Goal: Use online tool/utility: Utilize a website feature to perform a specific function

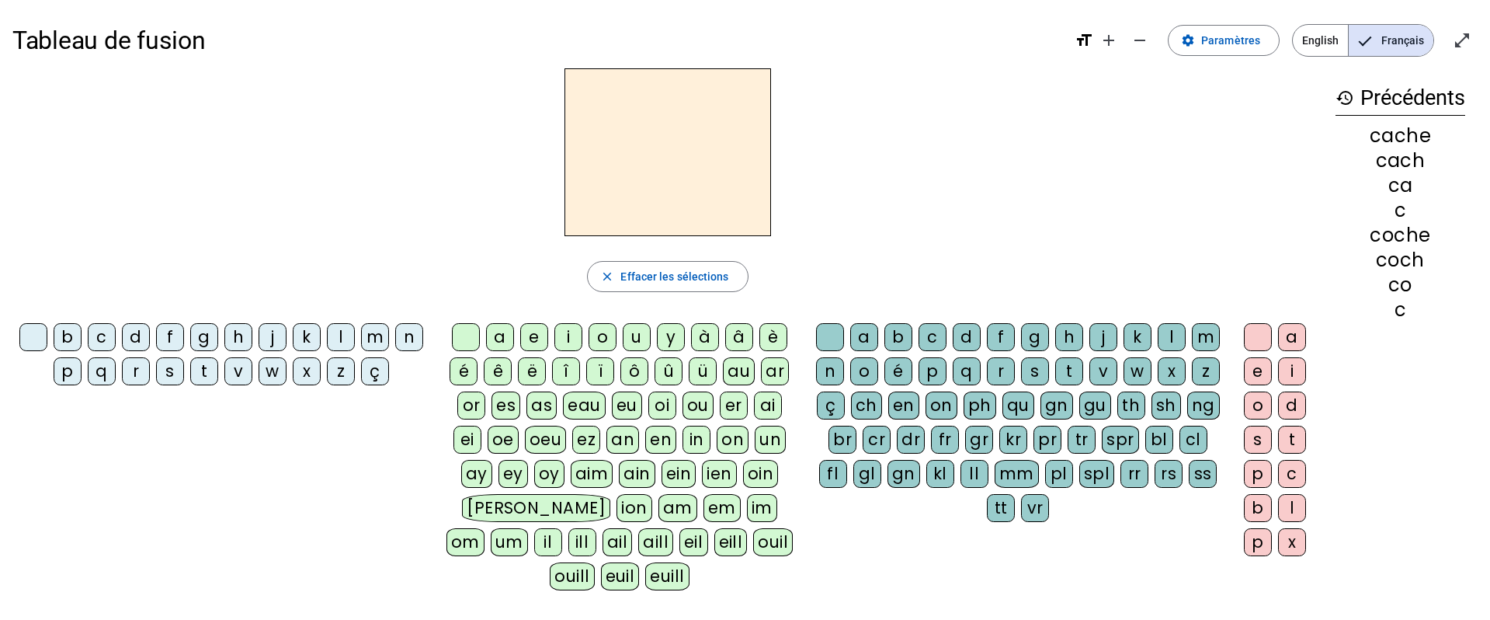
scroll to position [27, 0]
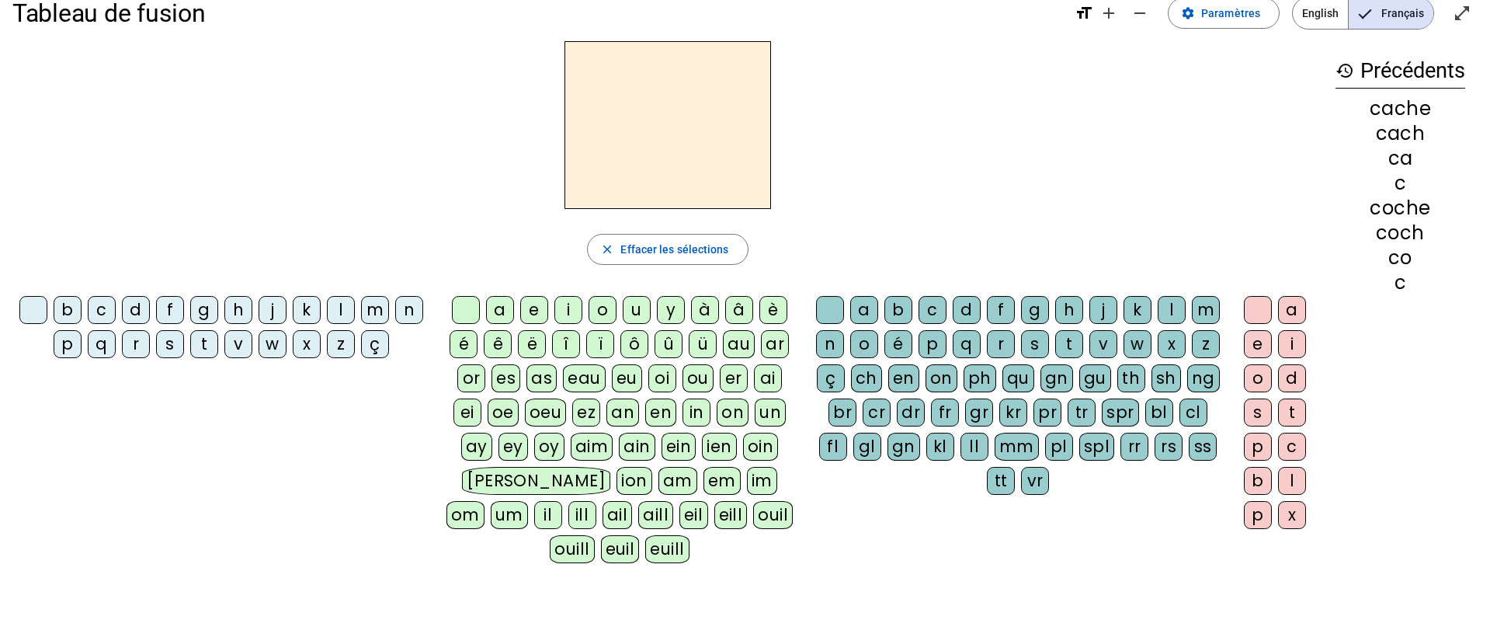
click at [235, 344] on div "v" at bounding box center [238, 344] width 28 height 28
drag, startPoint x: 497, startPoint y: 308, endPoint x: 510, endPoint y: 312, distance: 14.0
click at [497, 308] on div "a" at bounding box center [500, 310] width 28 height 28
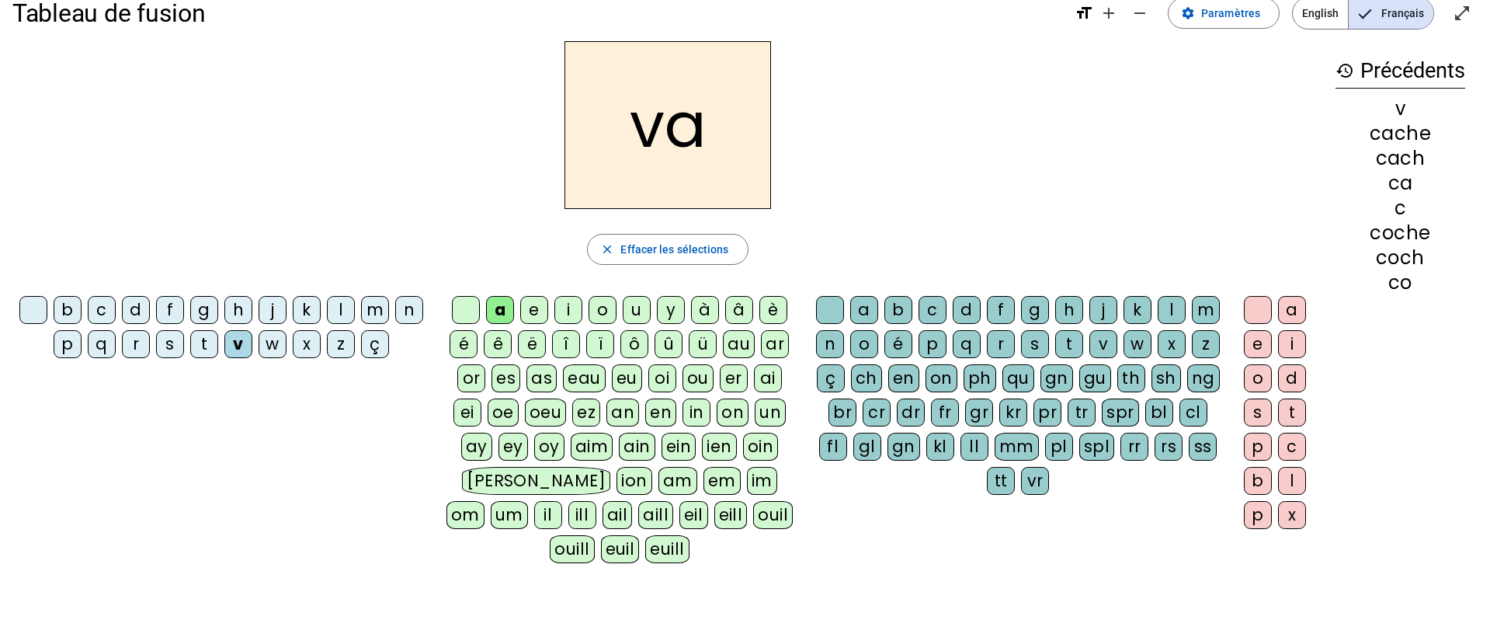
click at [866, 375] on div "ch" at bounding box center [866, 378] width 31 height 28
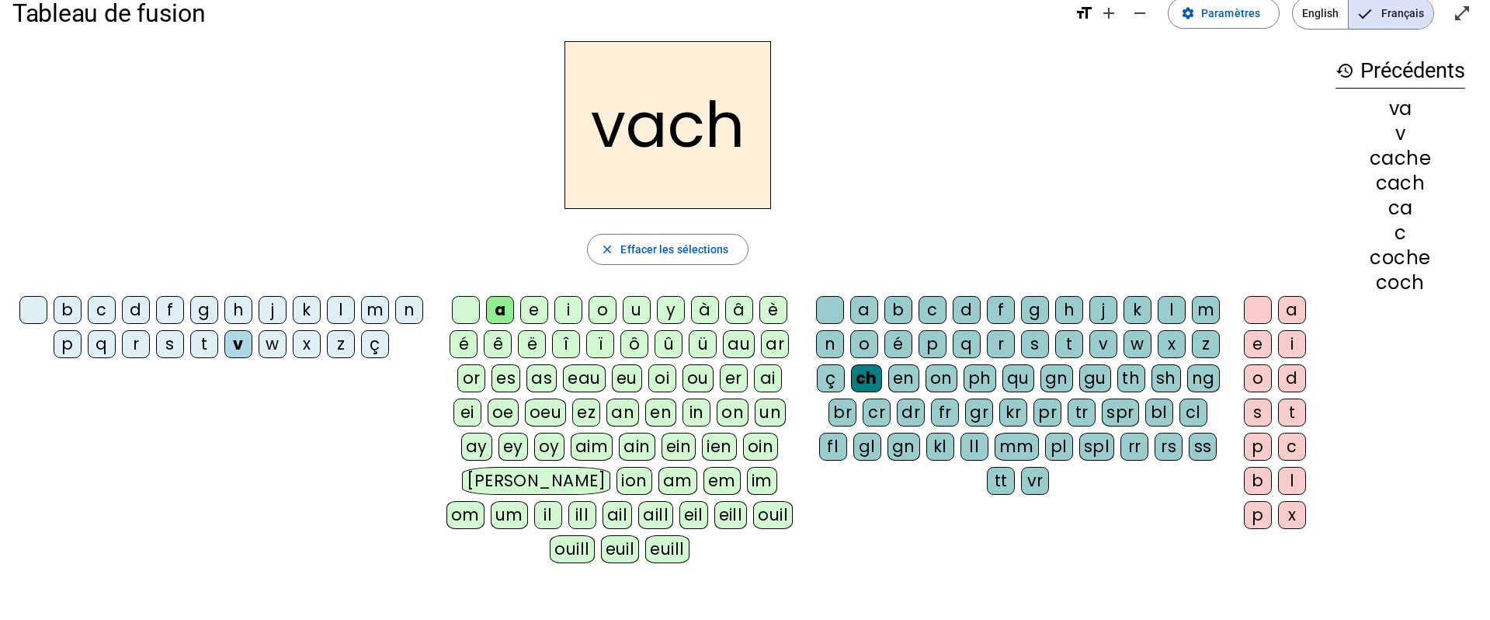
click at [1256, 345] on div "e" at bounding box center [1258, 344] width 28 height 28
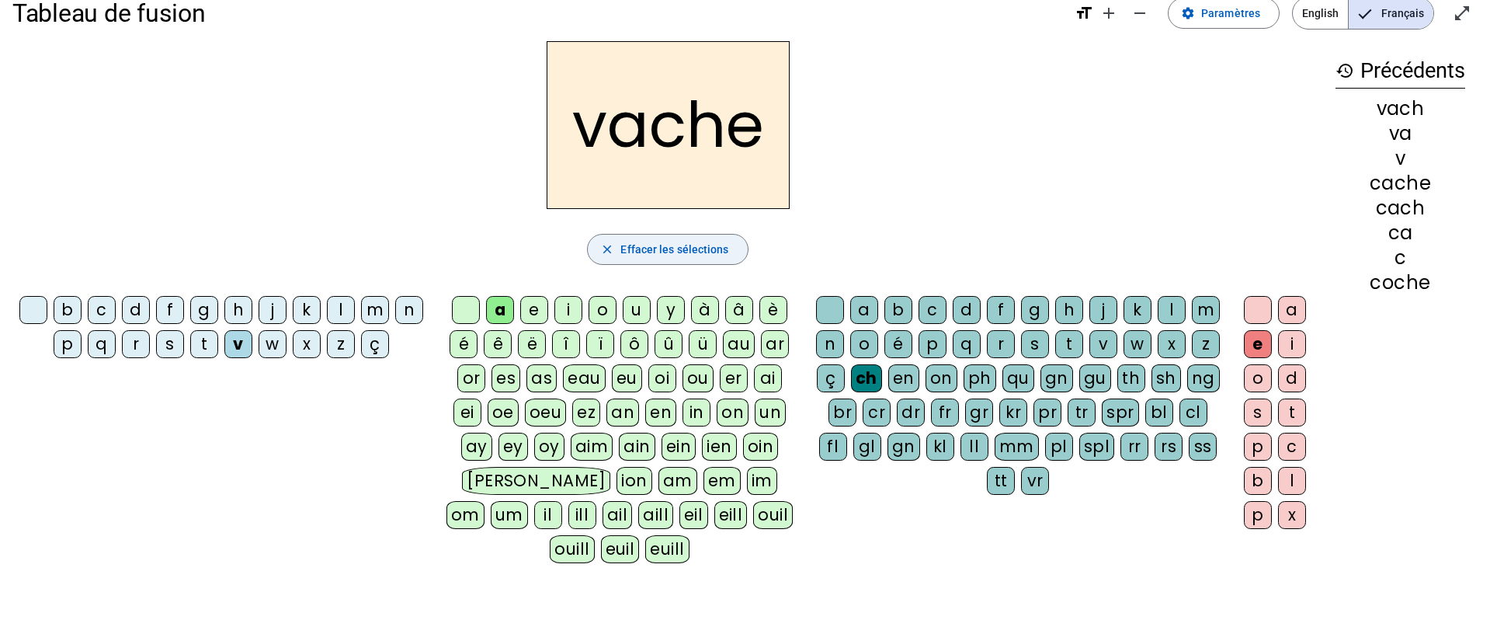
click at [668, 252] on span "Effacer les sélections" at bounding box center [674, 249] width 108 height 19
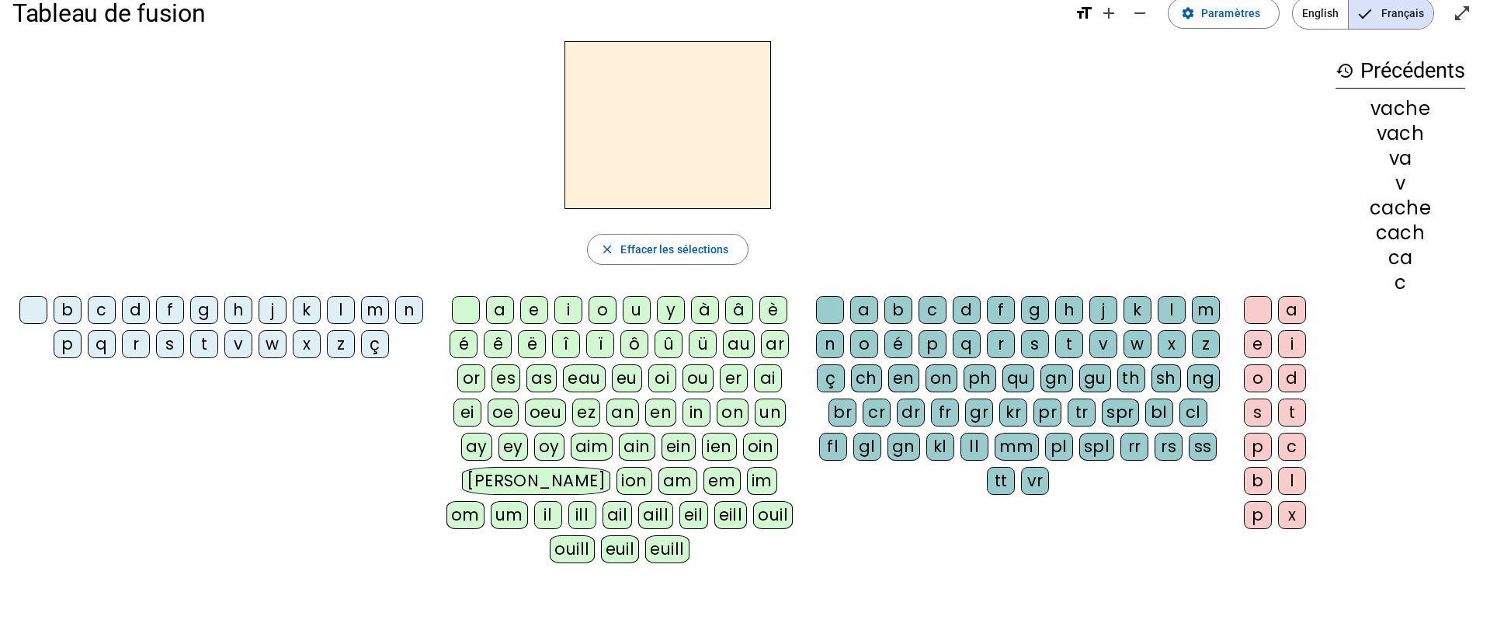
drag, startPoint x: 237, startPoint y: 311, endPoint x: 290, endPoint y: 325, distance: 54.6
click at [238, 312] on div "h" at bounding box center [238, 310] width 28 height 28
drag, startPoint x: 498, startPoint y: 311, endPoint x: 586, endPoint y: 339, distance: 92.6
click at [498, 311] on div "a" at bounding box center [500, 310] width 28 height 28
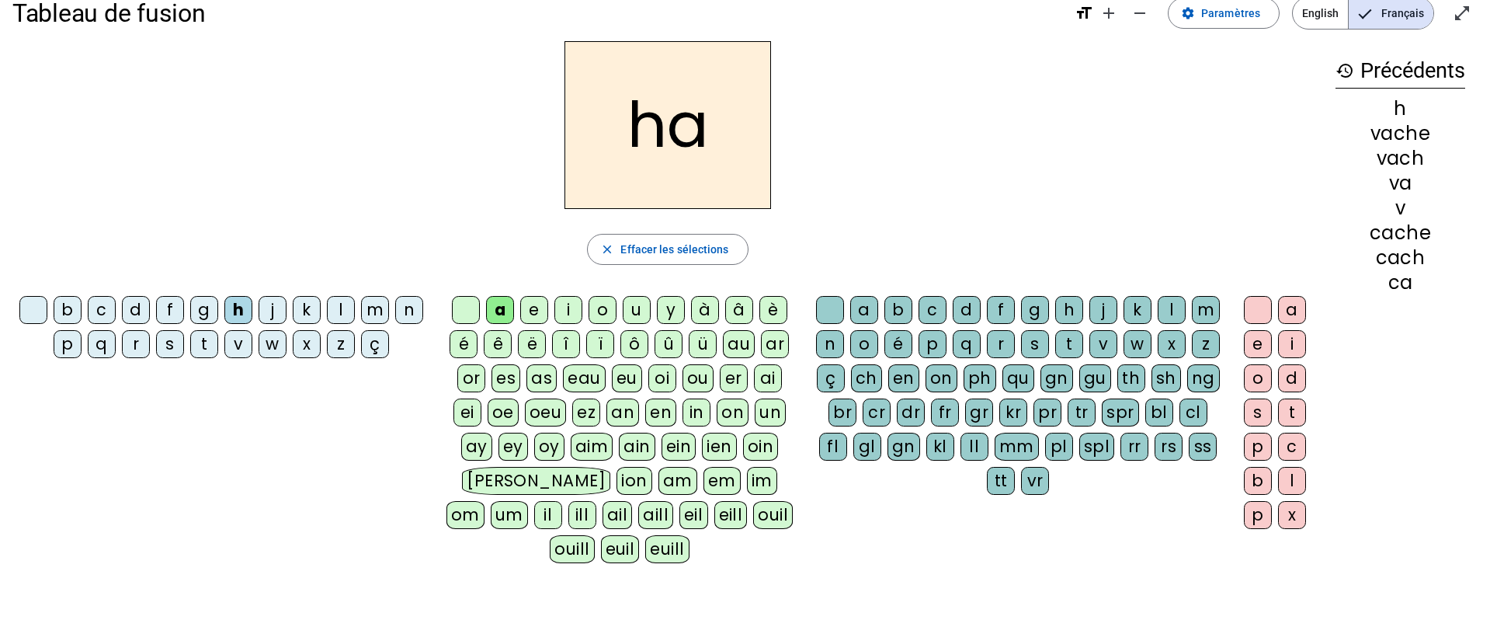
drag, startPoint x: 871, startPoint y: 376, endPoint x: 860, endPoint y: 377, distance: 11.7
click at [871, 376] on div "ch" at bounding box center [866, 378] width 31 height 28
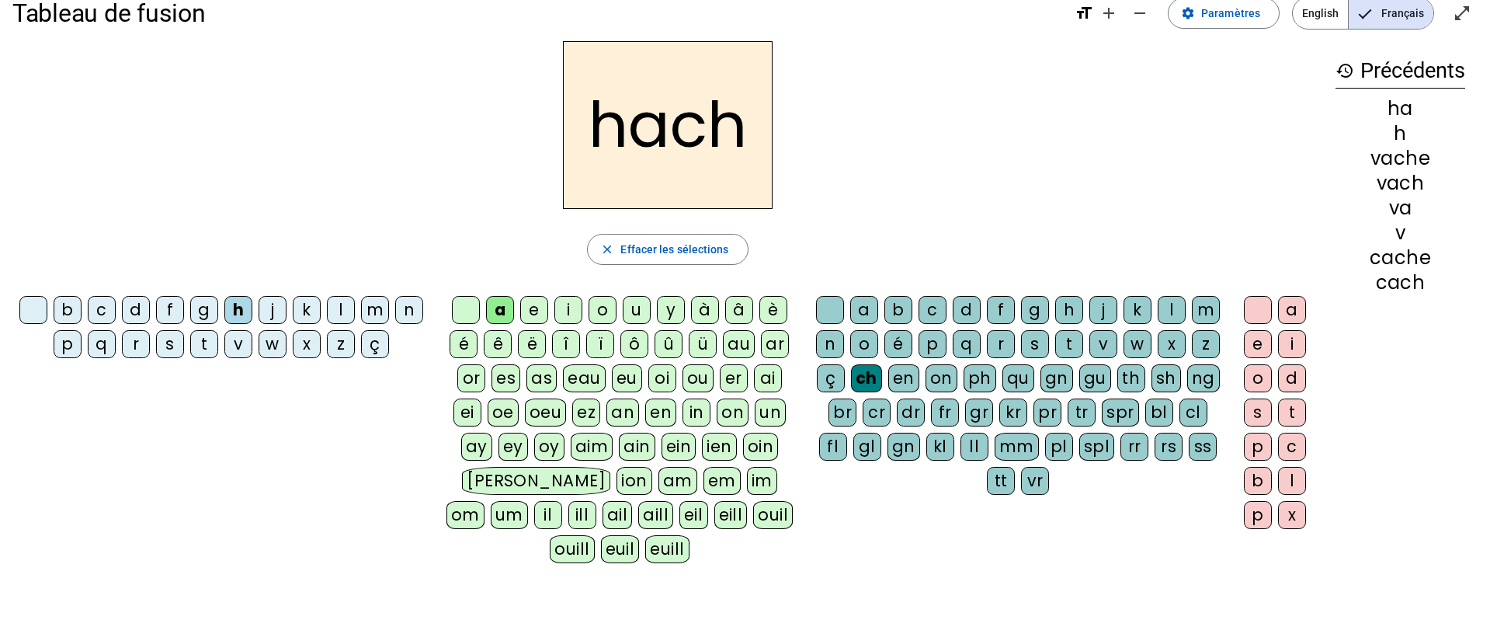
click at [1256, 342] on div "e" at bounding box center [1258, 344] width 28 height 28
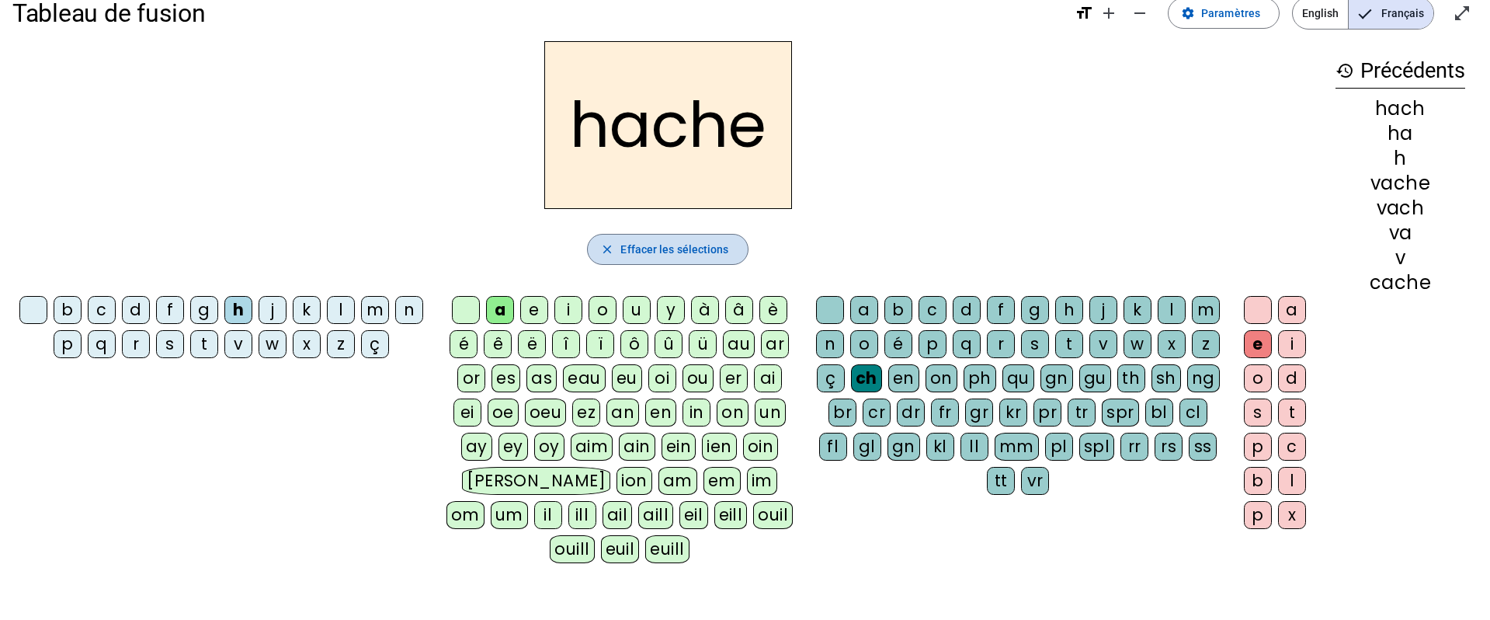
click at [697, 253] on span "Effacer les sélections" at bounding box center [674, 249] width 108 height 19
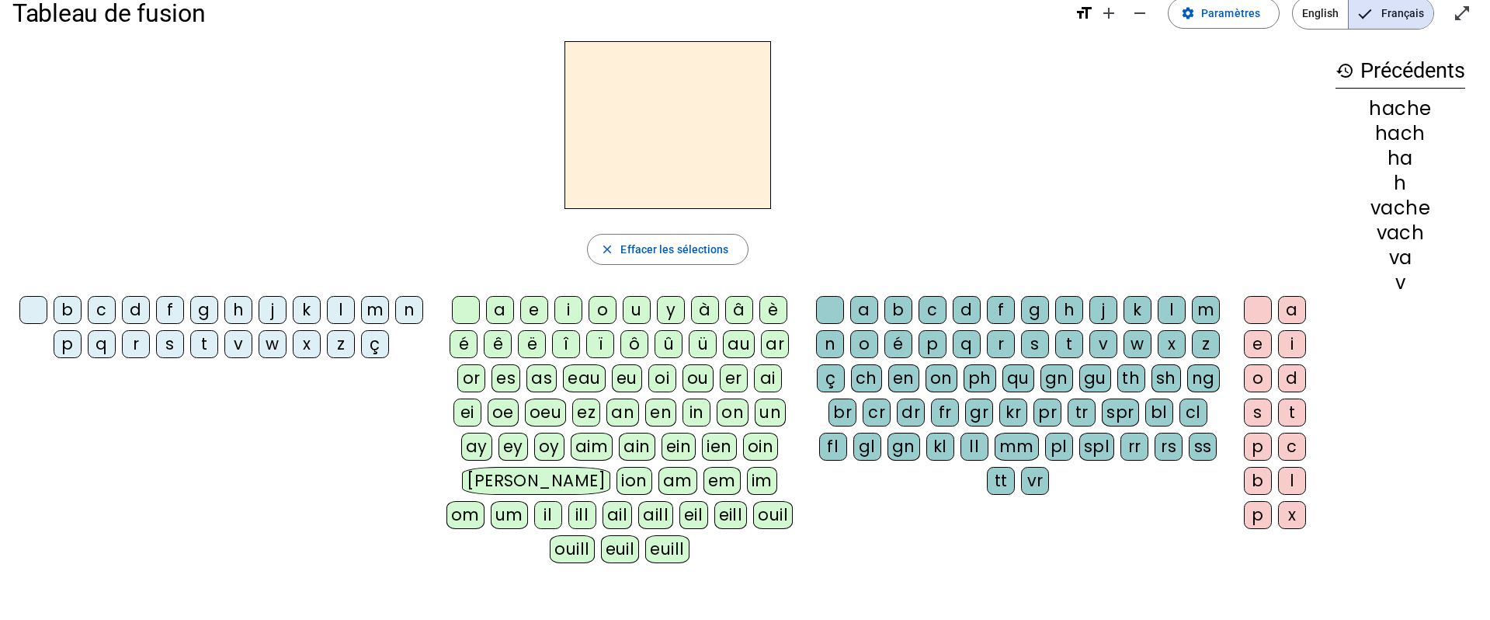
drag, startPoint x: 174, startPoint y: 349, endPoint x: 297, endPoint y: 354, distance: 123.6
click at [174, 349] on div "s" at bounding box center [170, 344] width 28 height 28
click at [504, 310] on div "a" at bounding box center [500, 310] width 28 height 28
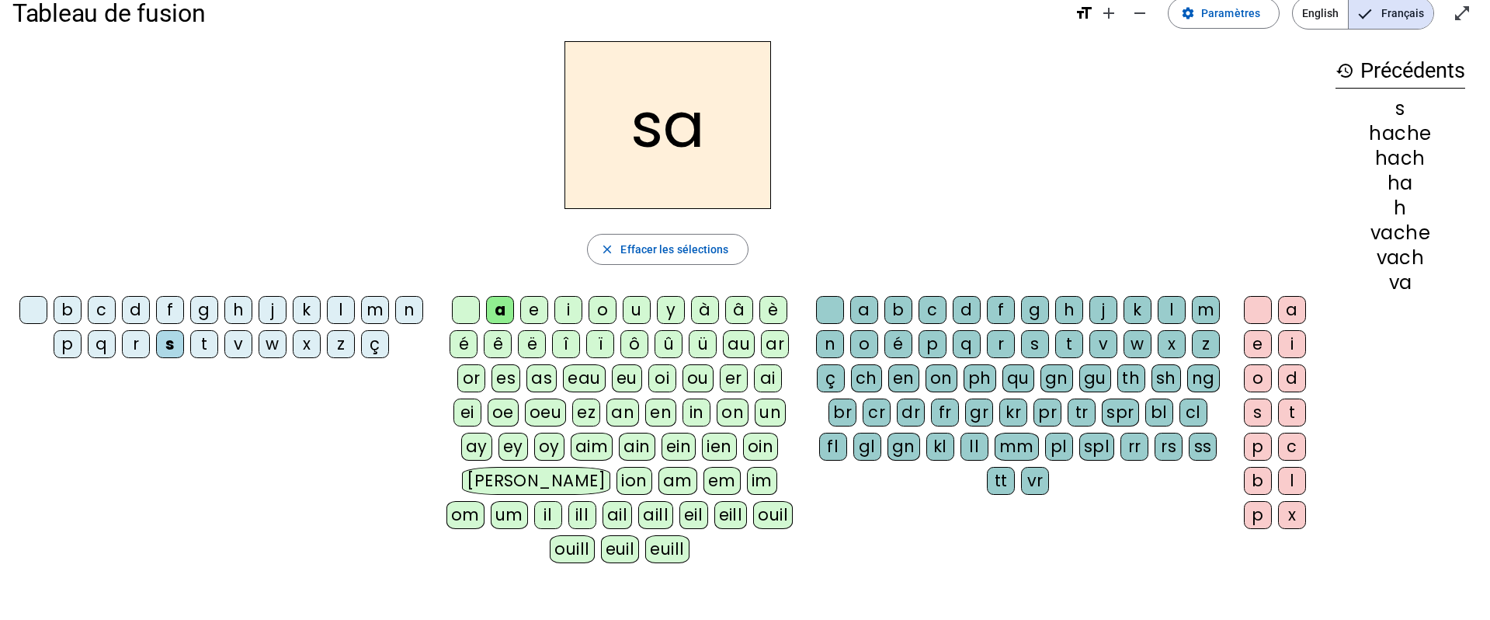
drag, startPoint x: 873, startPoint y: 381, endPoint x: 1121, endPoint y: 359, distance: 249.5
click at [874, 381] on div "ch" at bounding box center [866, 378] width 31 height 28
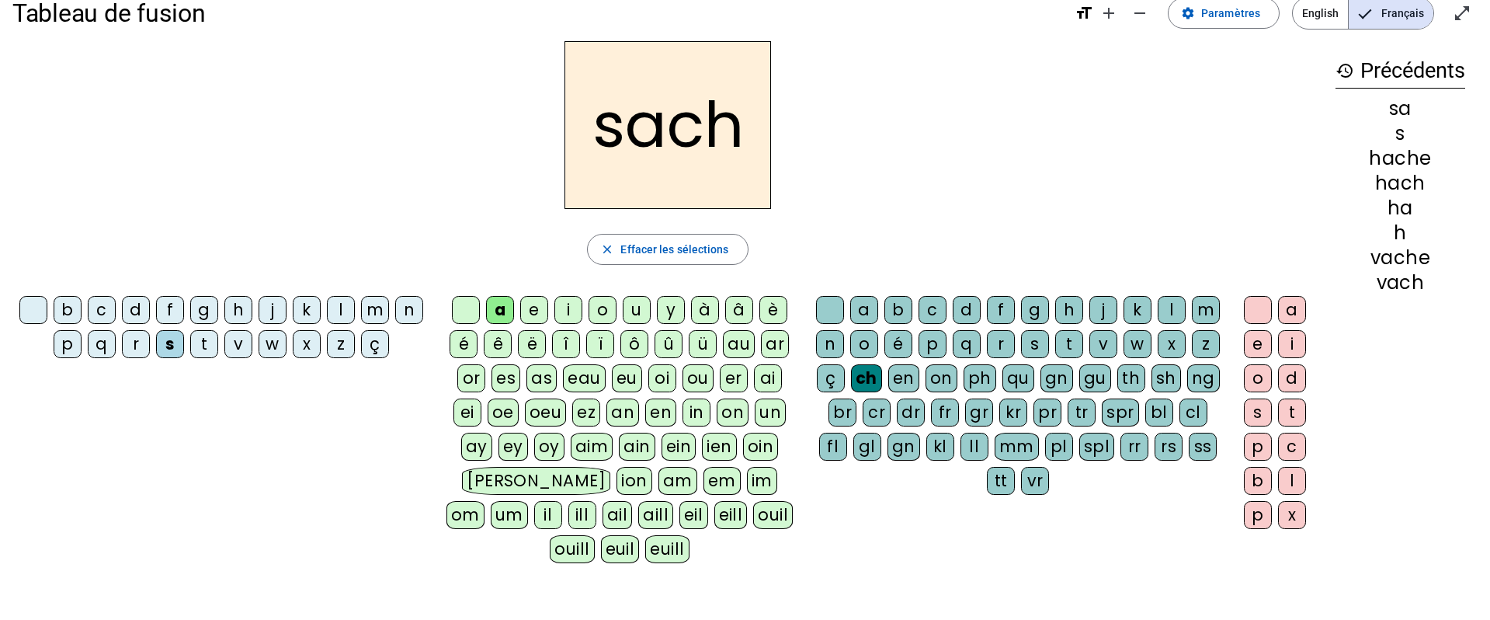
click at [1257, 339] on div "e" at bounding box center [1258, 344] width 28 height 28
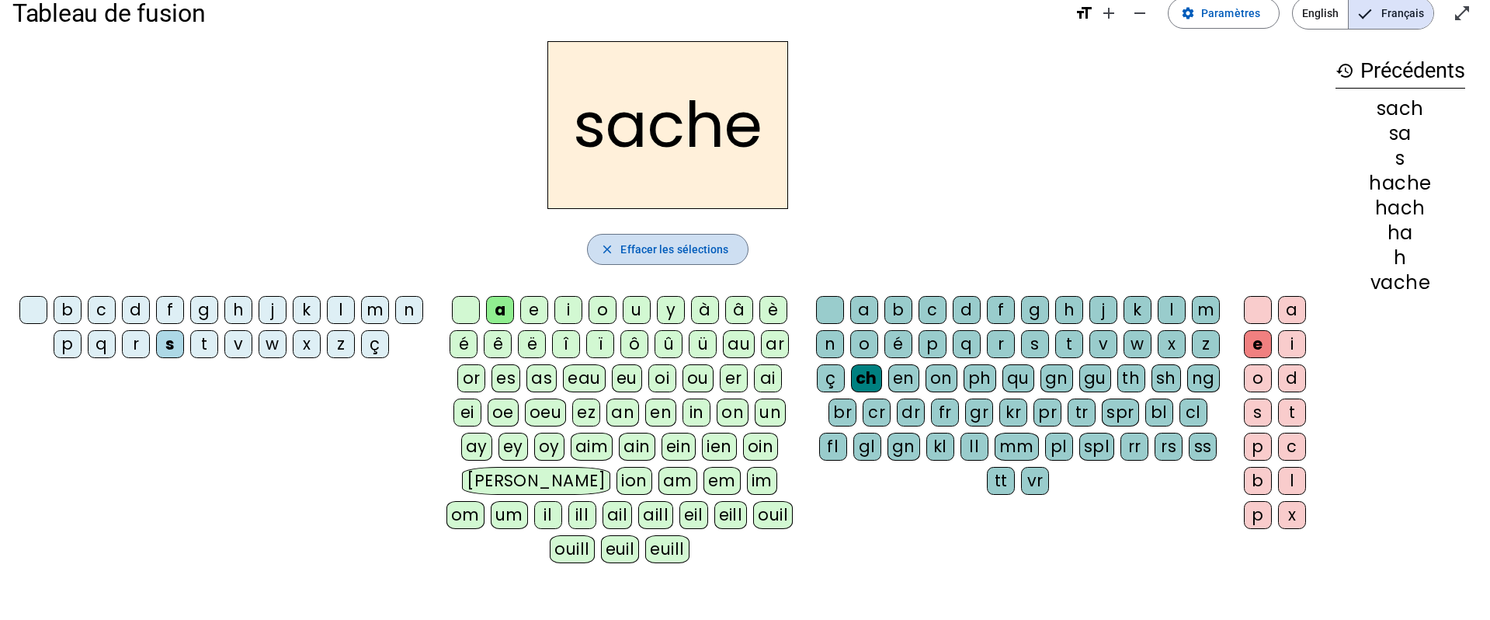
click at [677, 249] on span "Effacer les sélections" at bounding box center [674, 249] width 108 height 19
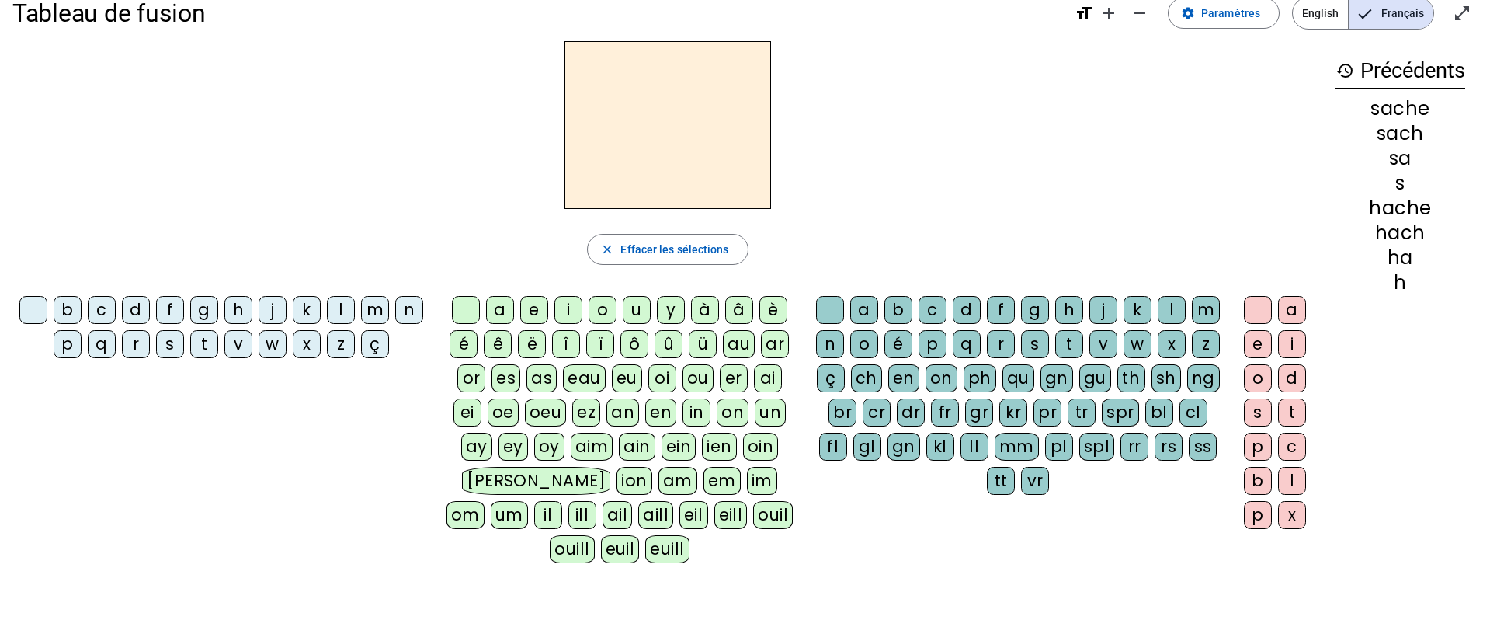
drag, startPoint x: 202, startPoint y: 347, endPoint x: 246, endPoint y: 348, distance: 44.3
click at [203, 347] on div "t" at bounding box center [204, 344] width 28 height 28
drag, startPoint x: 502, startPoint y: 315, endPoint x: 613, endPoint y: 349, distance: 116.0
click at [503, 315] on div "a" at bounding box center [500, 310] width 28 height 28
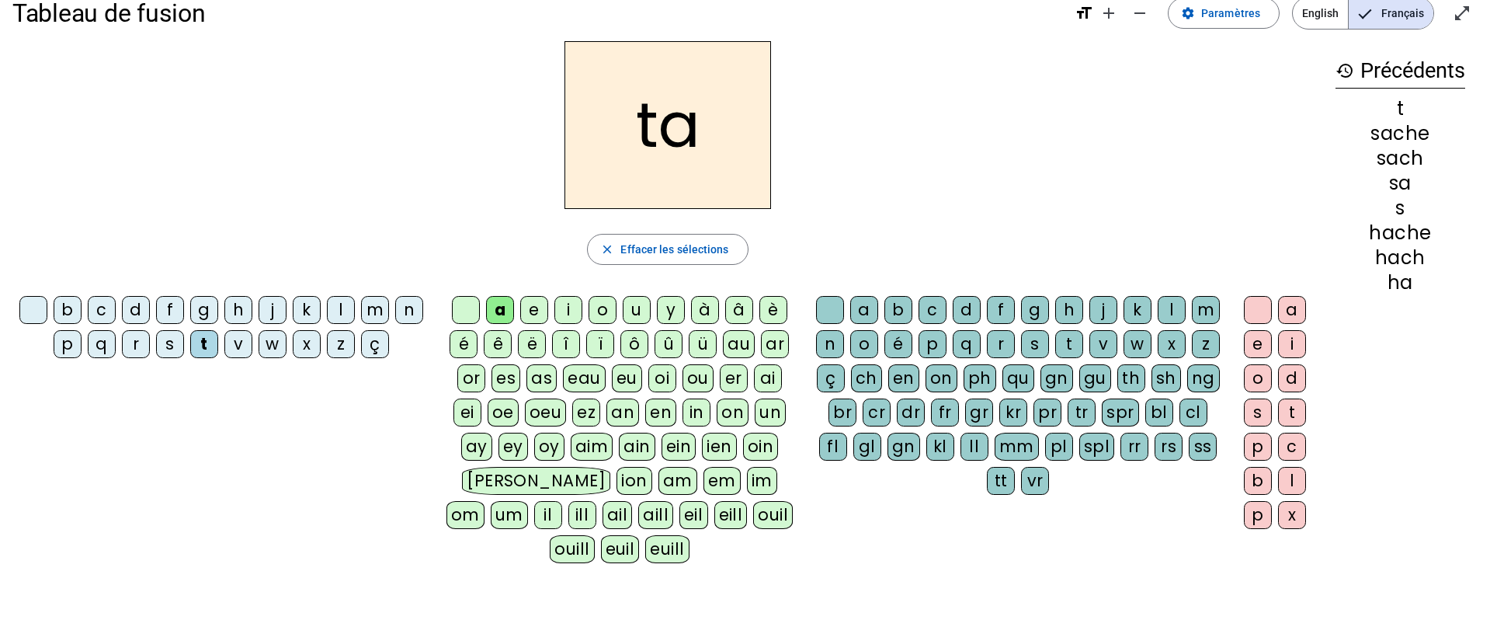
drag, startPoint x: 872, startPoint y: 381, endPoint x: 1119, endPoint y: 334, distance: 251.3
click at [875, 381] on div "ch" at bounding box center [866, 378] width 31 height 28
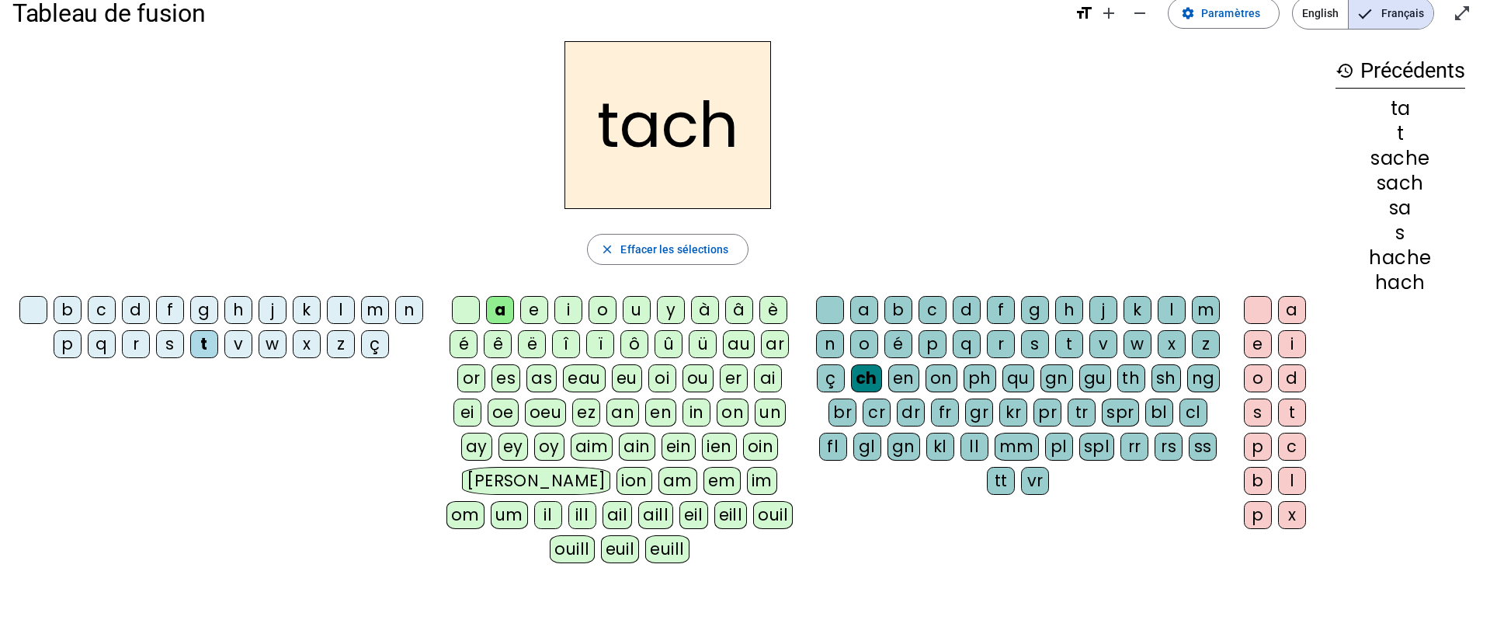
drag, startPoint x: 1262, startPoint y: 343, endPoint x: 1289, endPoint y: 278, distance: 70.7
click at [1262, 342] on div "e" at bounding box center [1258, 344] width 28 height 28
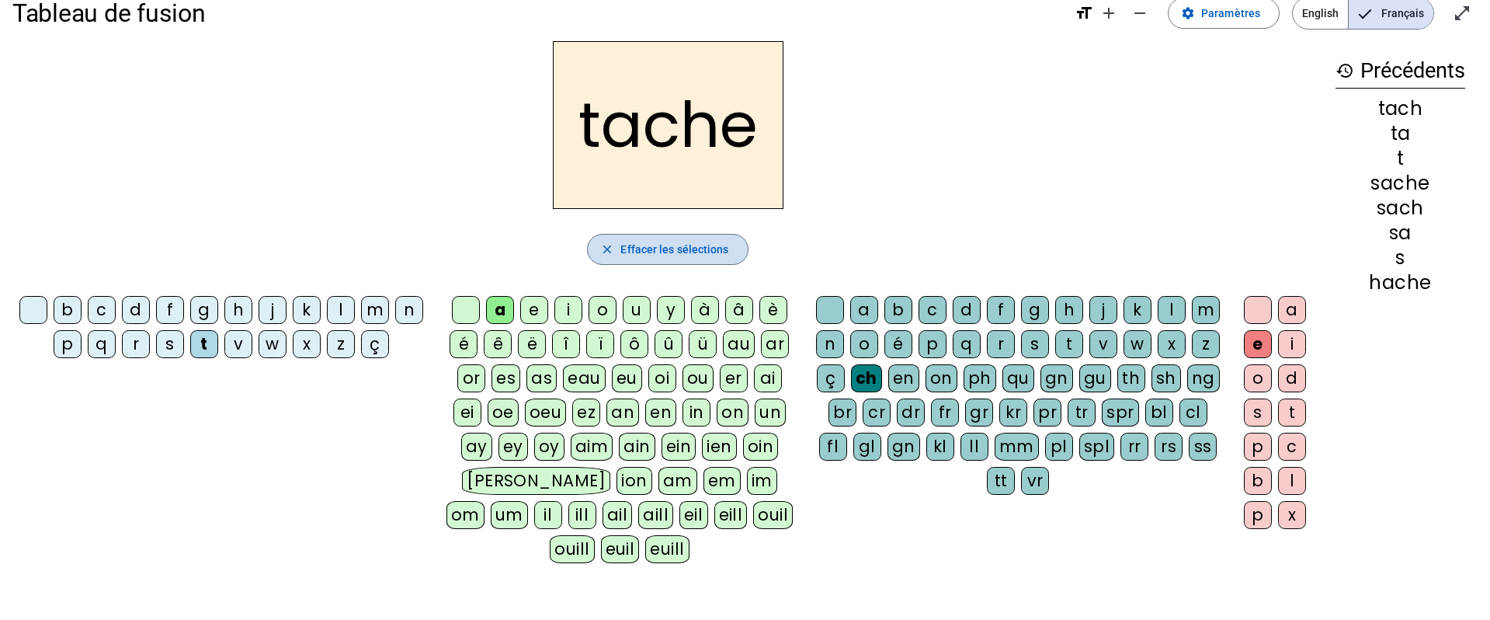
click at [673, 264] on span "button" at bounding box center [667, 249] width 159 height 37
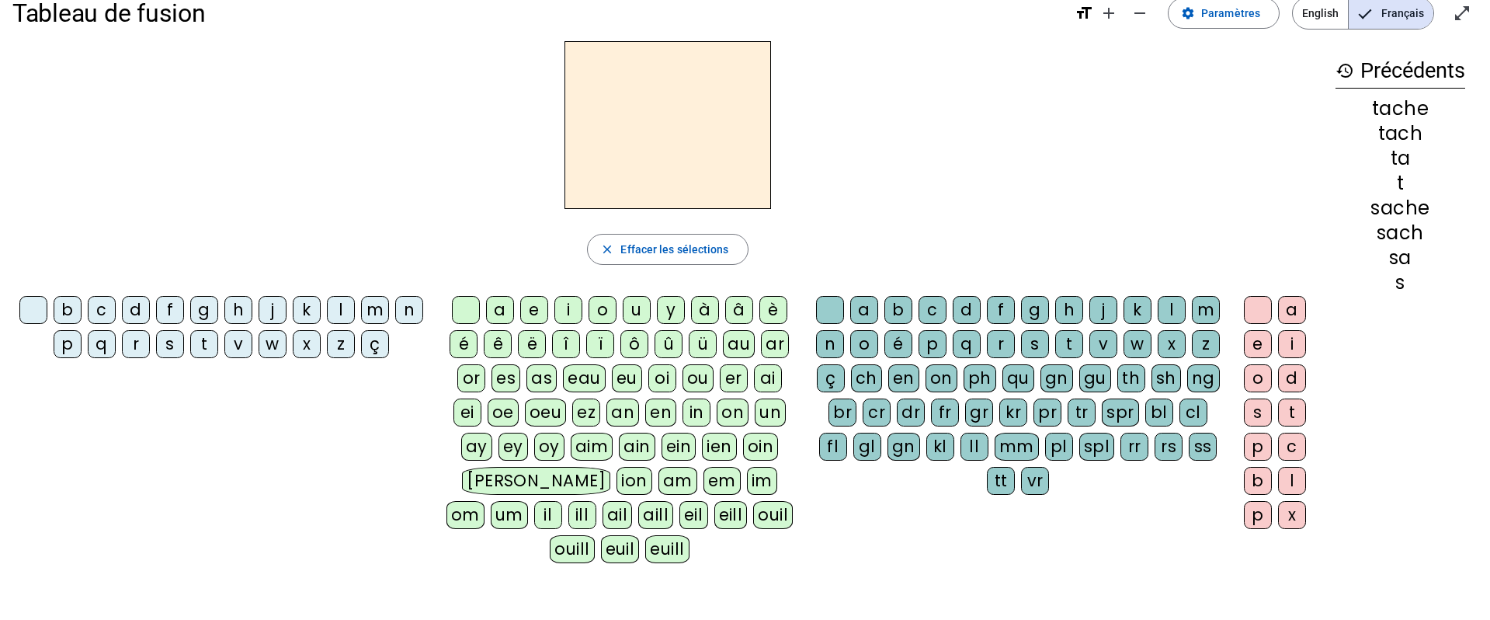
drag, startPoint x: 204, startPoint y: 343, endPoint x: 219, endPoint y: 351, distance: 16.7
click at [205, 343] on div "t" at bounding box center [204, 344] width 28 height 28
click at [739, 347] on div "au" at bounding box center [739, 344] width 32 height 28
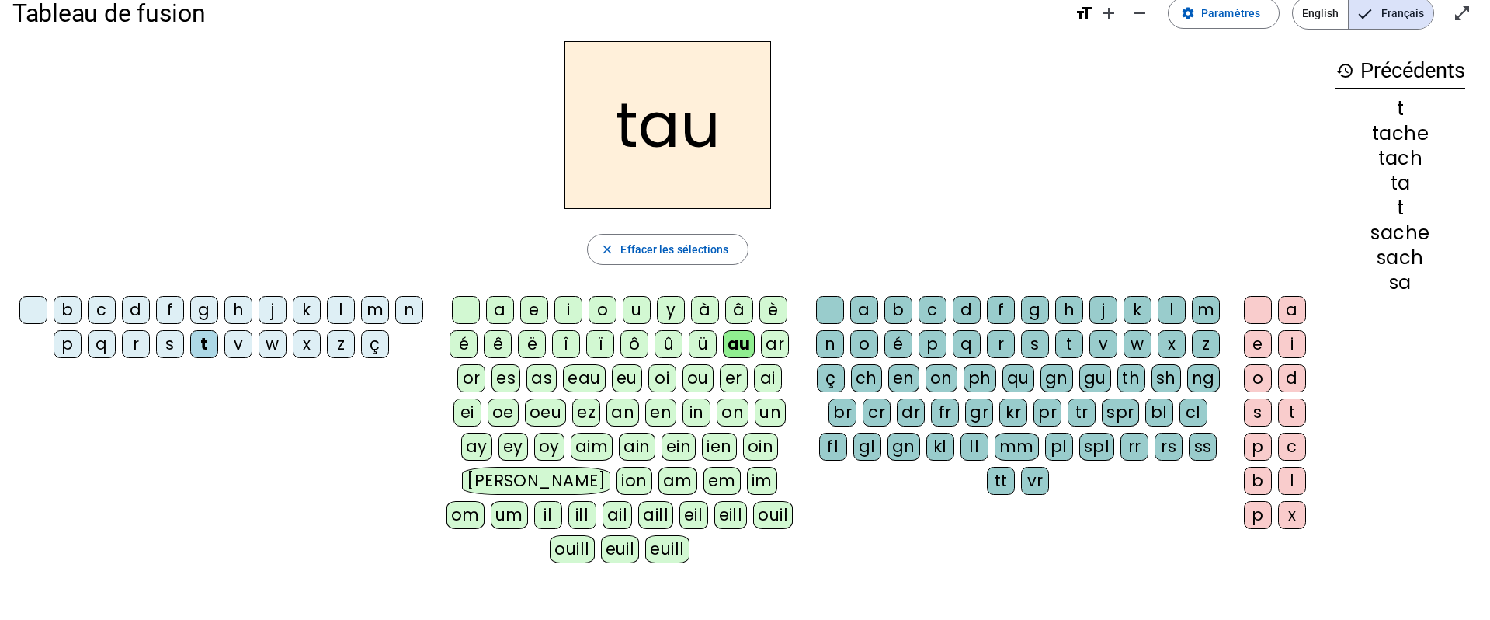
click at [735, 349] on div "au" at bounding box center [739, 344] width 32 height 28
click at [697, 255] on span "Effacer les sélections" at bounding box center [674, 249] width 108 height 19
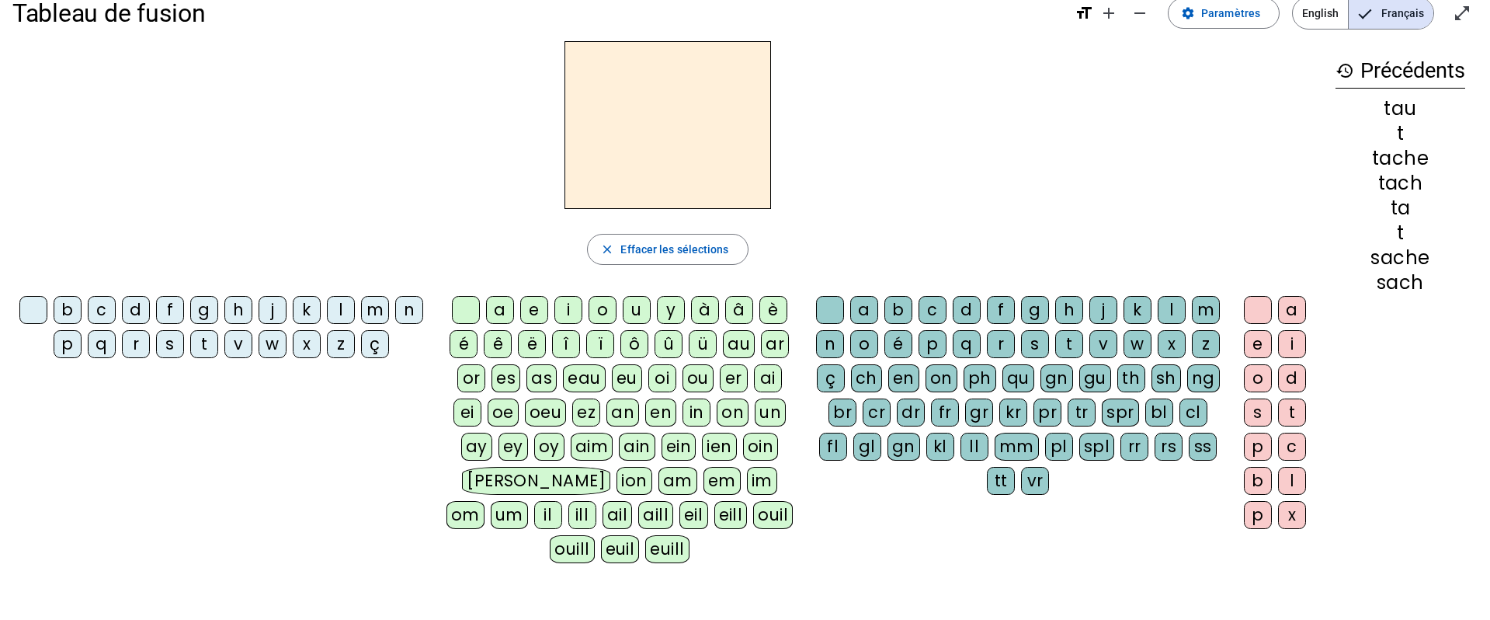
drag, startPoint x: 201, startPoint y: 348, endPoint x: 375, endPoint y: 384, distance: 177.6
click at [206, 348] on div "t" at bounding box center [204, 344] width 28 height 28
click at [697, 377] on div "ou" at bounding box center [698, 378] width 31 height 28
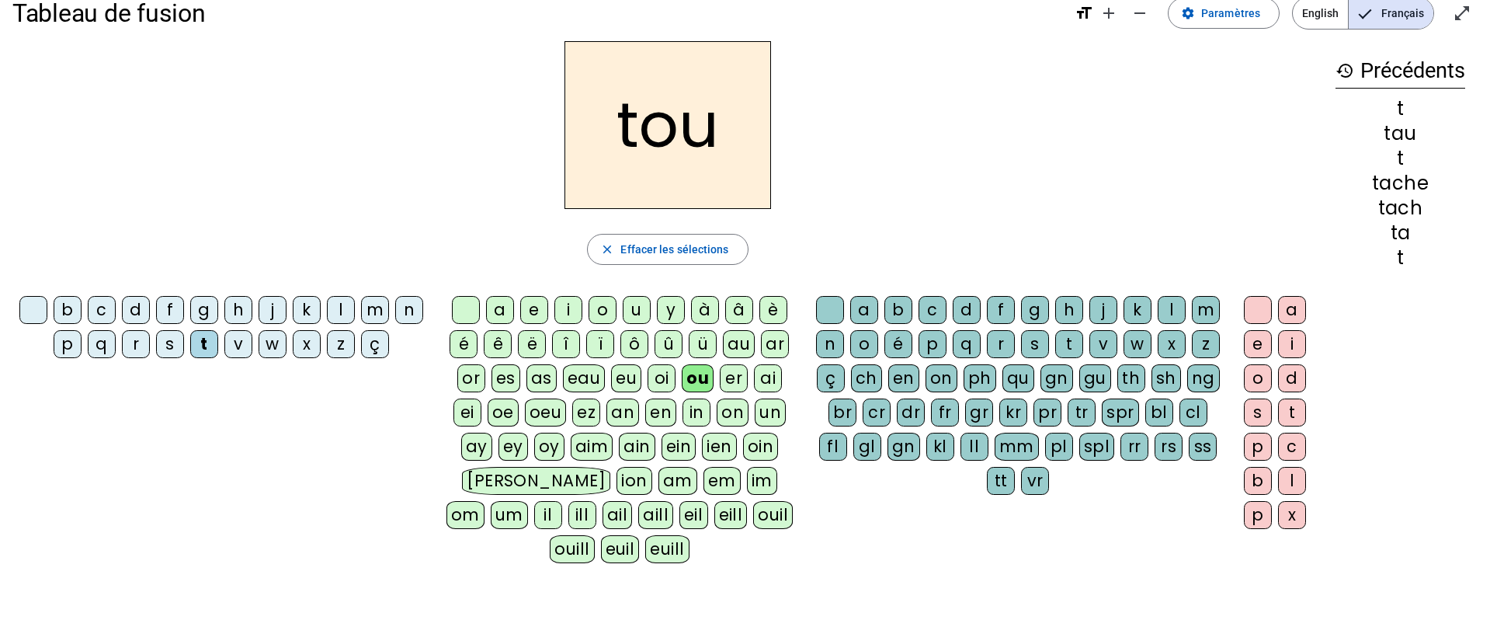
drag, startPoint x: 870, startPoint y: 377, endPoint x: 1065, endPoint y: 349, distance: 197.6
click at [871, 377] on div "ch" at bounding box center [866, 378] width 31 height 28
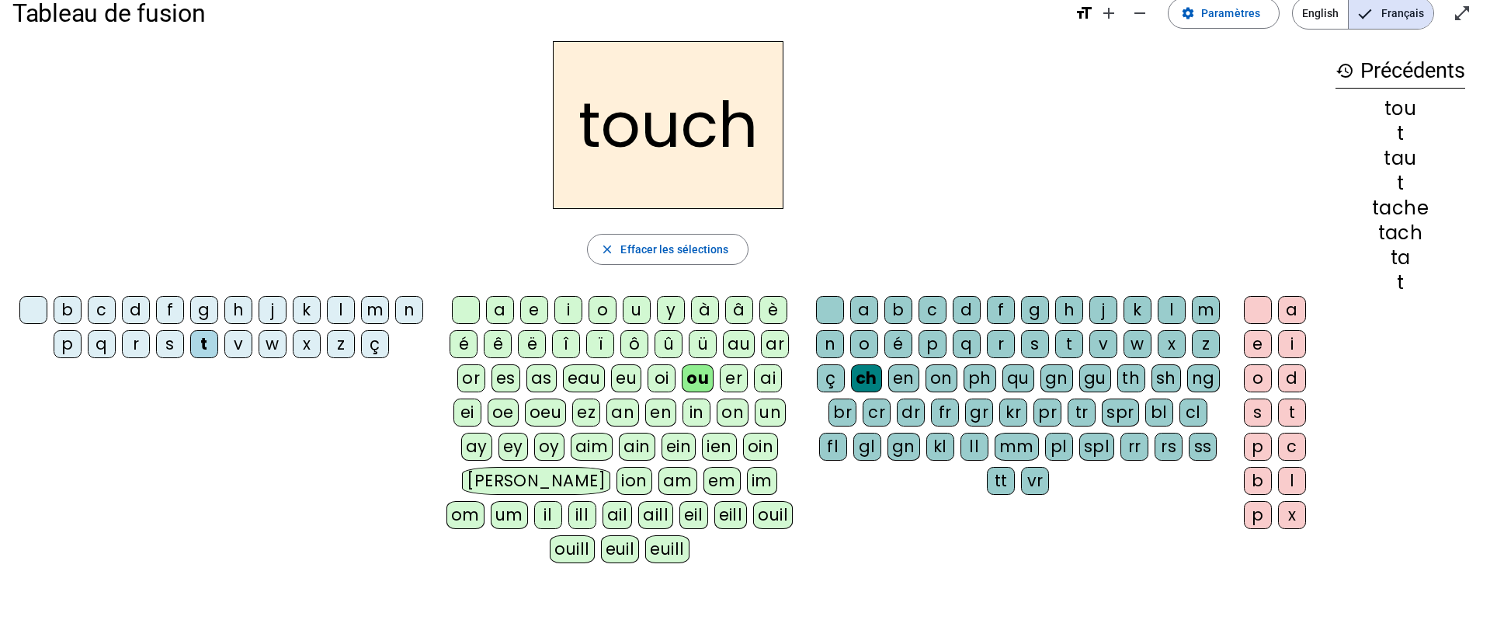
click at [1257, 342] on div "e" at bounding box center [1258, 344] width 28 height 28
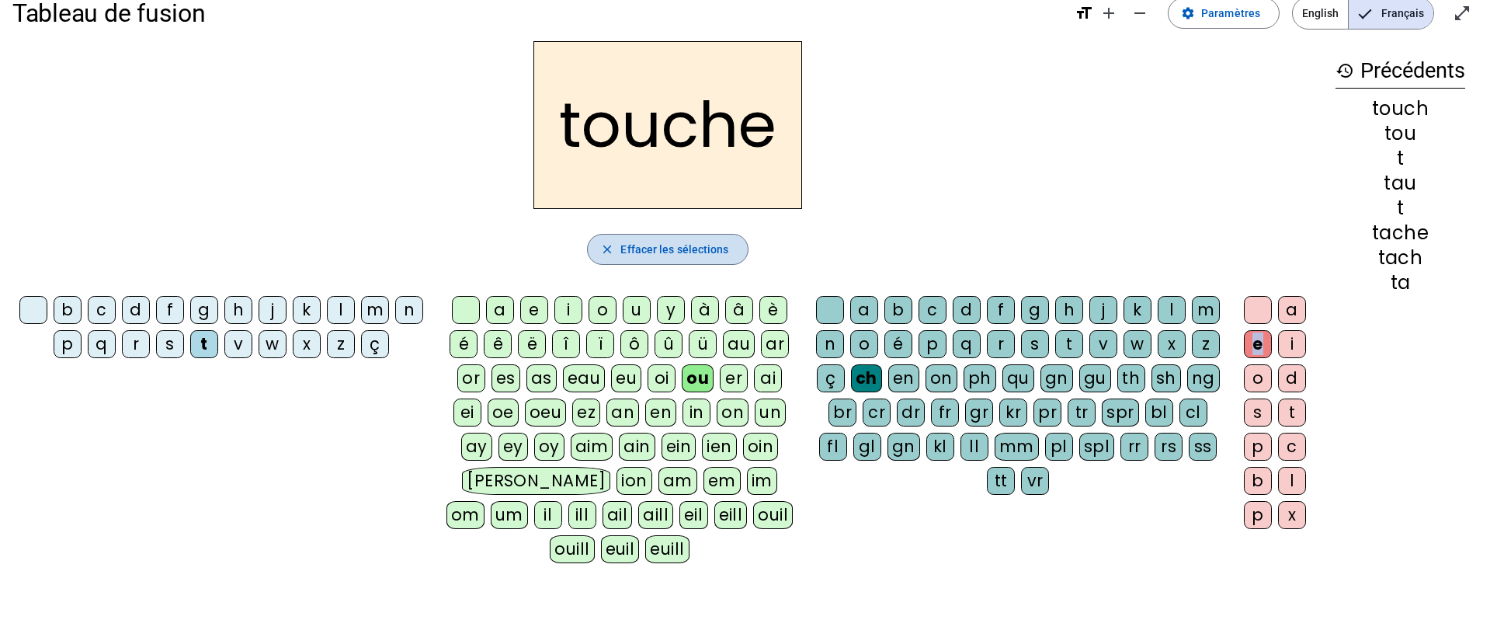
click at [662, 259] on span "button" at bounding box center [667, 249] width 159 height 37
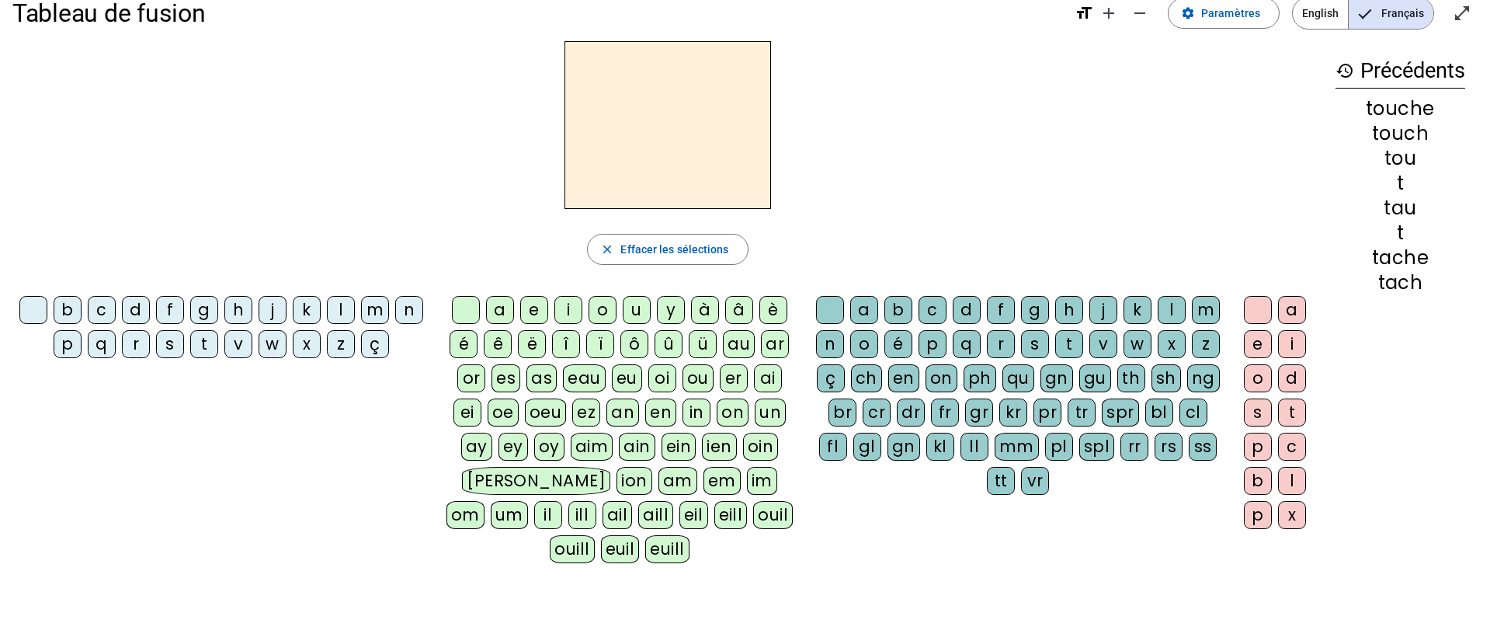
click at [369, 309] on div "m" at bounding box center [375, 310] width 28 height 28
click at [693, 382] on div "ou" at bounding box center [698, 378] width 31 height 28
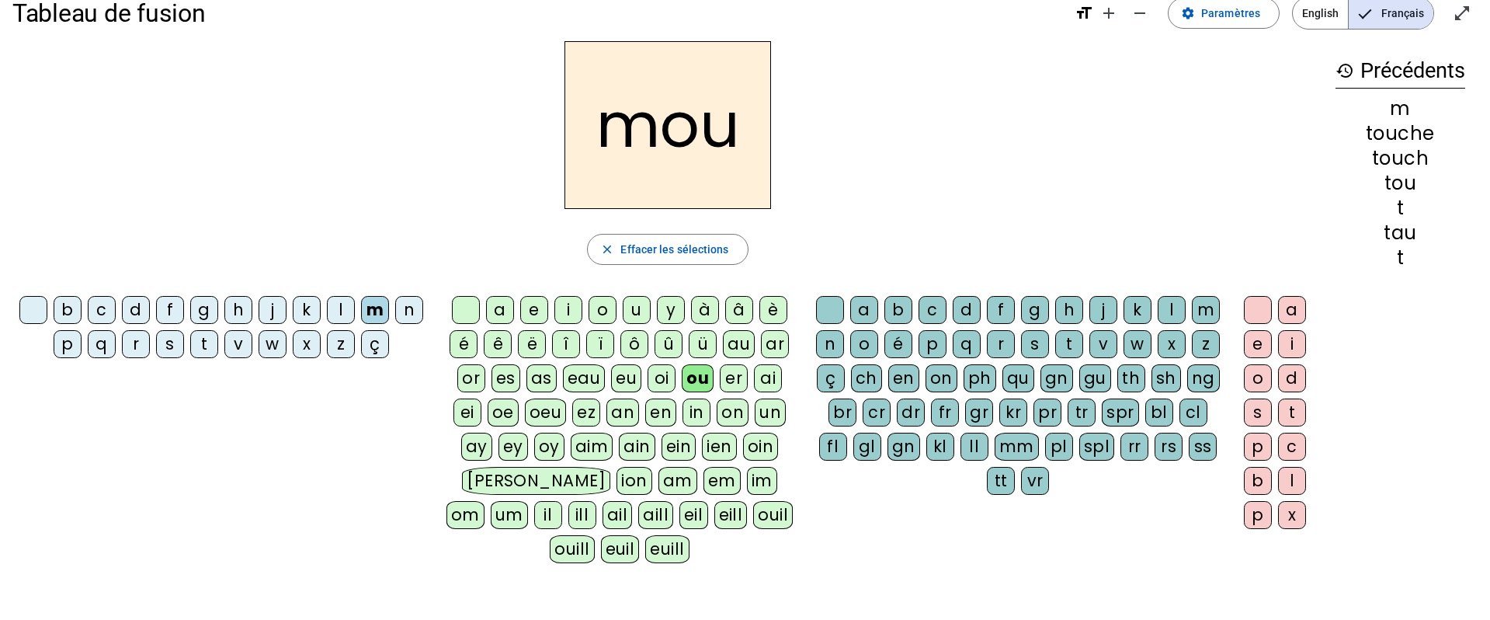
drag, startPoint x: 871, startPoint y: 374, endPoint x: 1024, endPoint y: 353, distance: 154.4
click at [881, 374] on div "ch" at bounding box center [866, 378] width 31 height 28
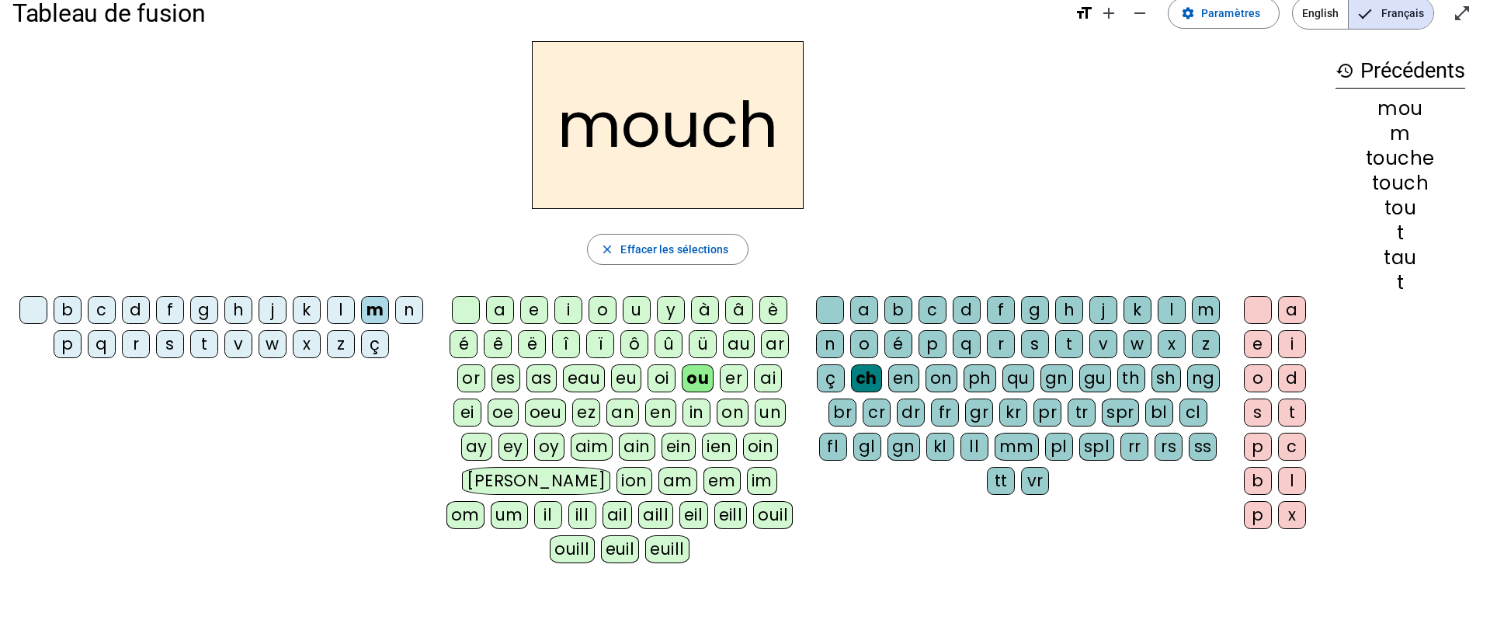
click at [1249, 346] on div "e" at bounding box center [1258, 344] width 28 height 28
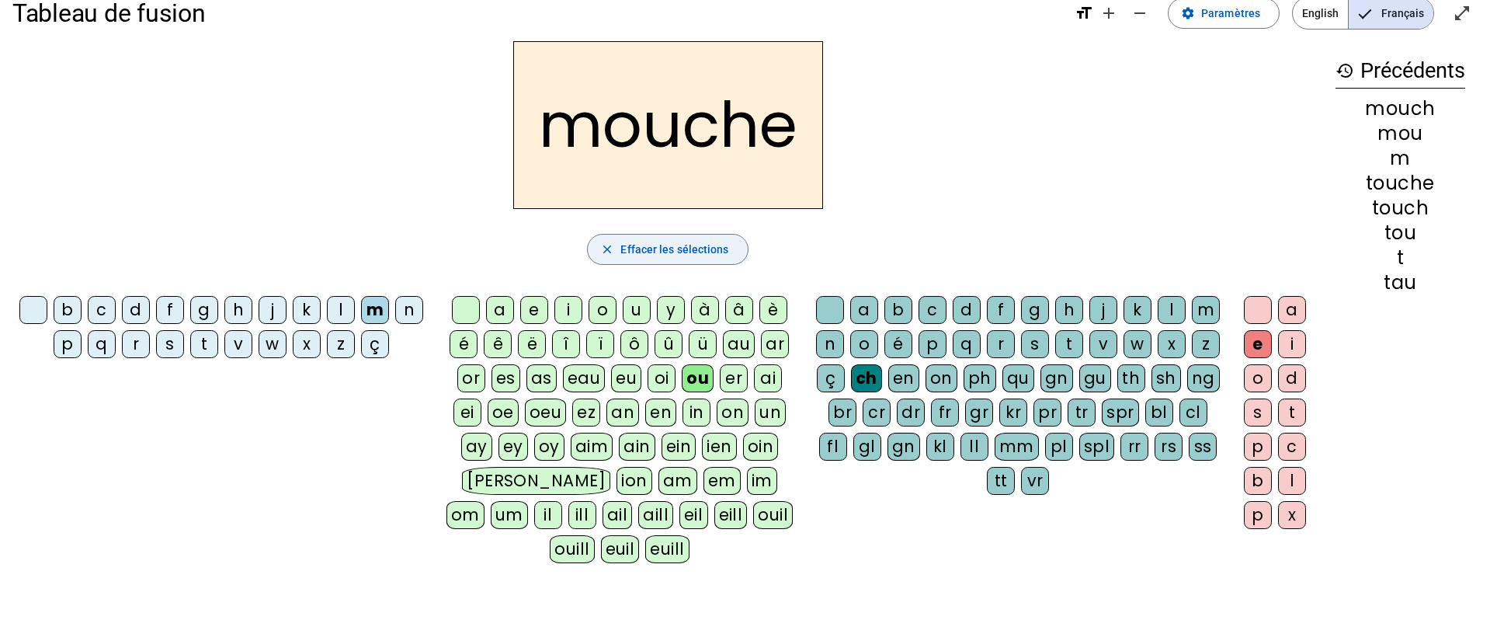
click at [638, 254] on span "Effacer les sélections" at bounding box center [674, 249] width 108 height 19
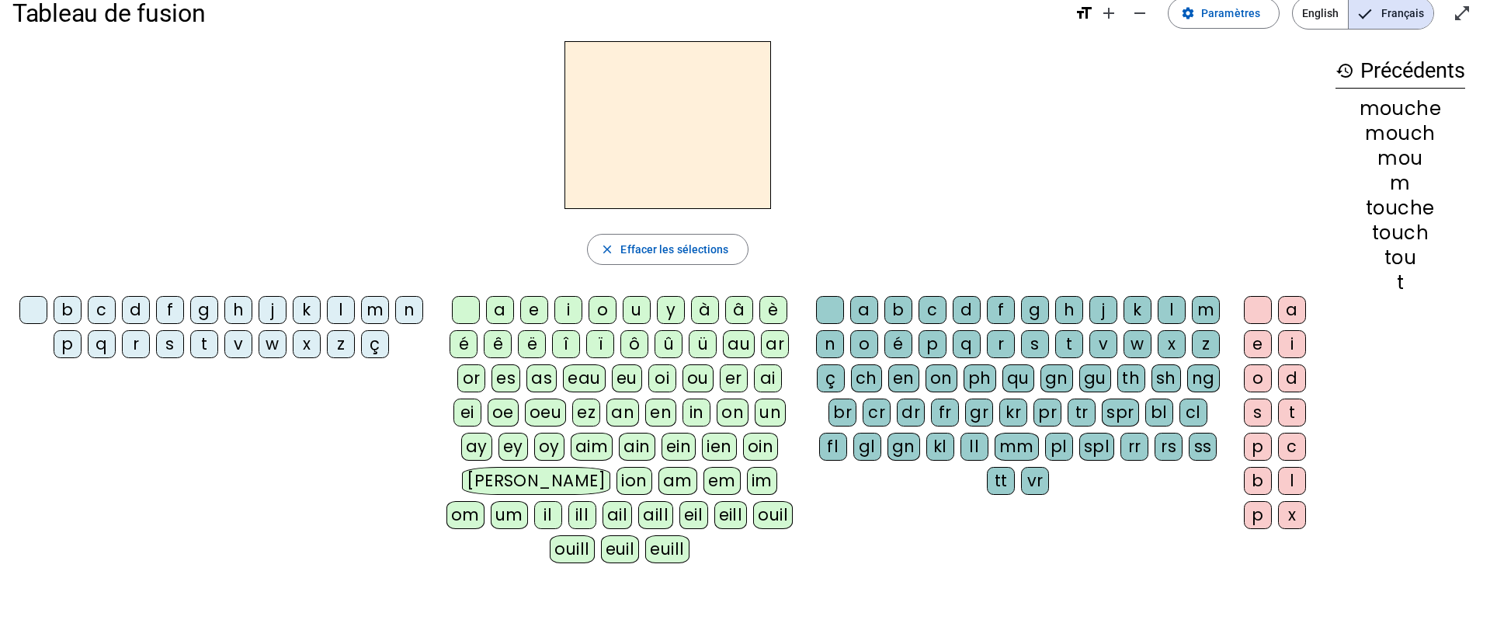
click at [59, 309] on div "b" at bounding box center [68, 310] width 28 height 28
drag, startPoint x: 700, startPoint y: 378, endPoint x: 852, endPoint y: 388, distance: 151.8
click at [710, 380] on div "ou" at bounding box center [698, 378] width 31 height 28
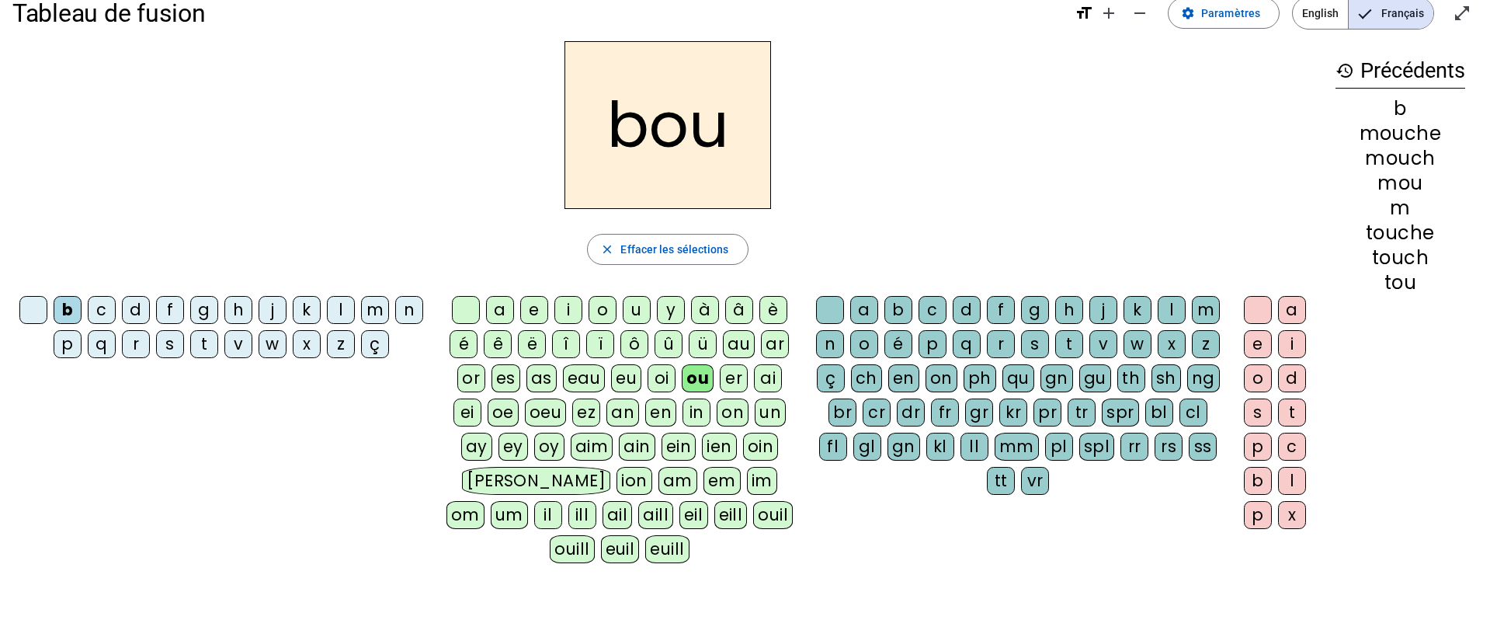
drag, startPoint x: 866, startPoint y: 379, endPoint x: 927, endPoint y: 373, distance: 61.7
click at [867, 379] on div "ch" at bounding box center [866, 378] width 31 height 28
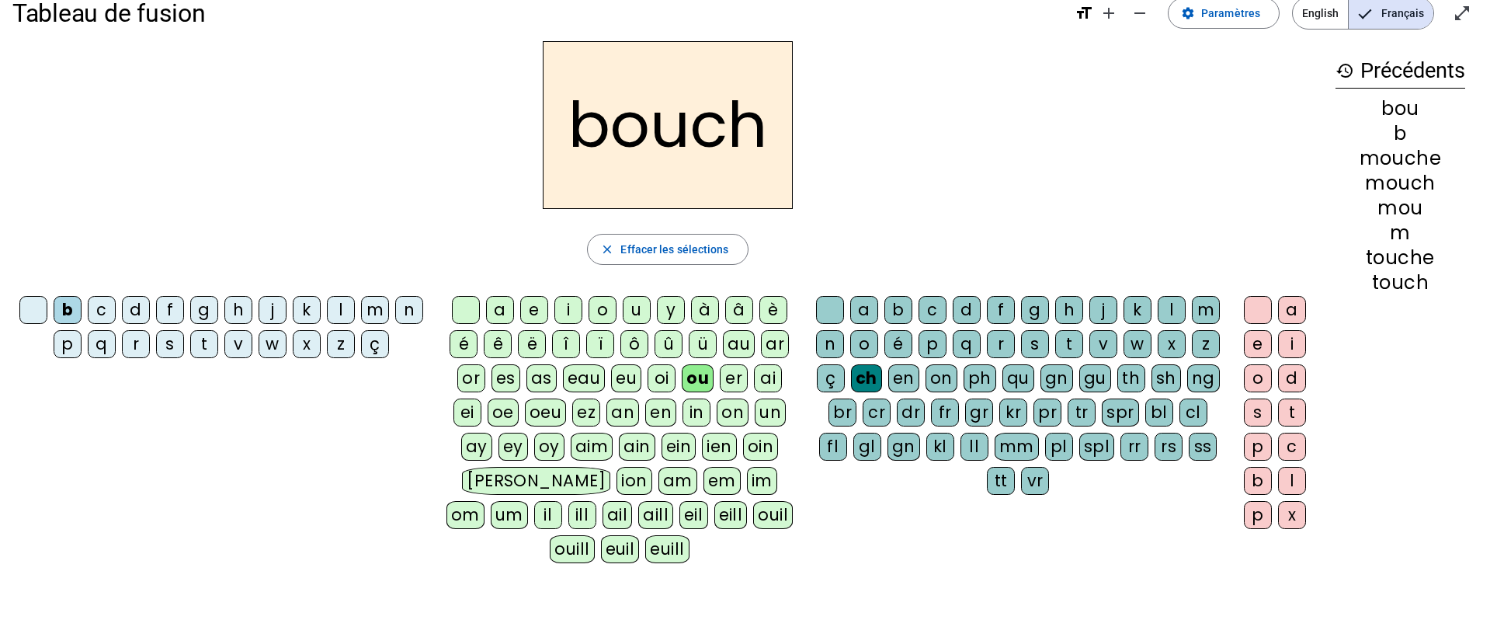
click at [1262, 341] on div "e" at bounding box center [1258, 344] width 28 height 28
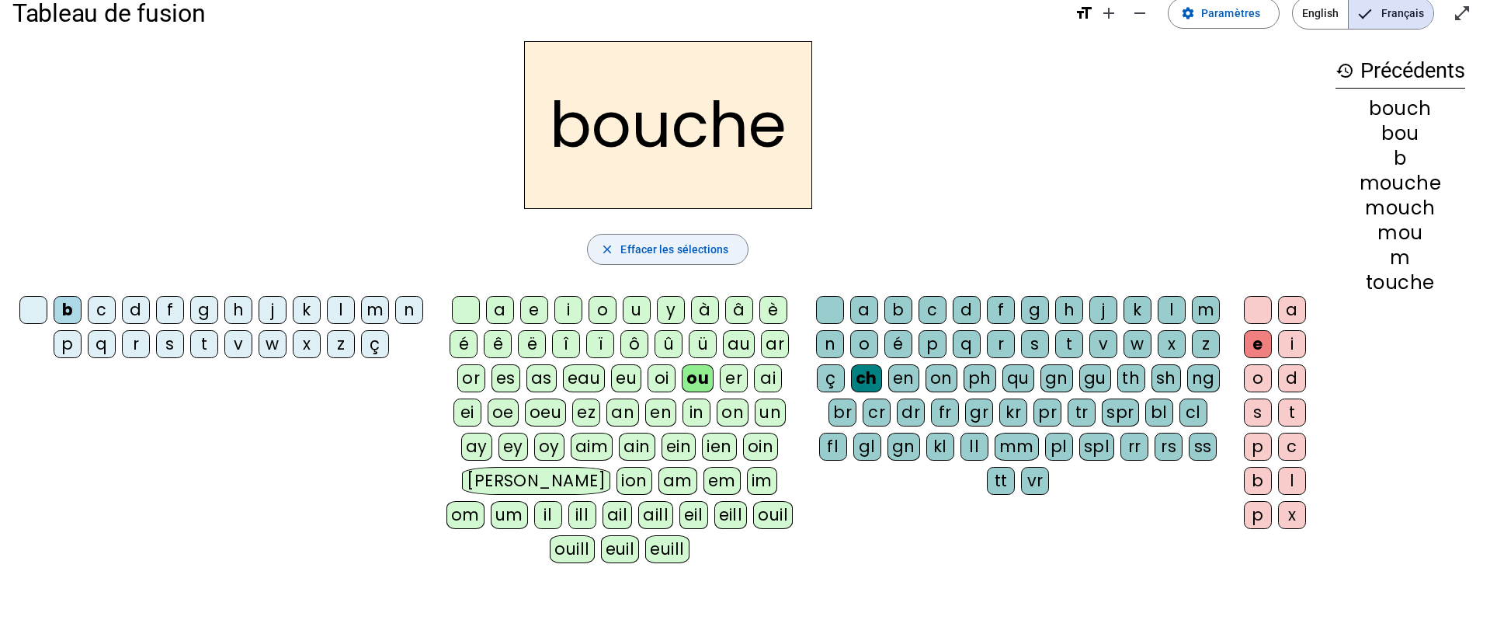
click at [671, 259] on span "button" at bounding box center [667, 249] width 159 height 37
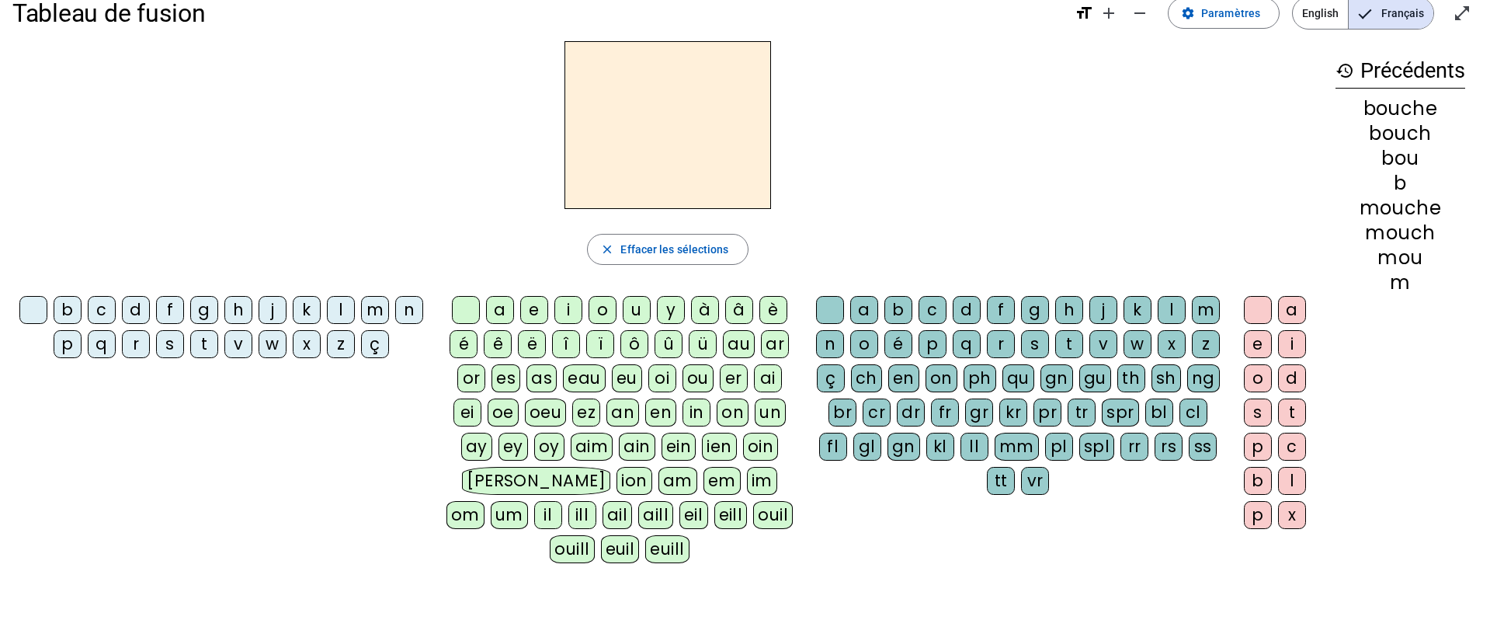
click at [99, 312] on div "c" at bounding box center [102, 310] width 28 height 28
drag, startPoint x: 692, startPoint y: 374, endPoint x: 739, endPoint y: 396, distance: 51.4
click at [692, 374] on div "ou" at bounding box center [698, 378] width 31 height 28
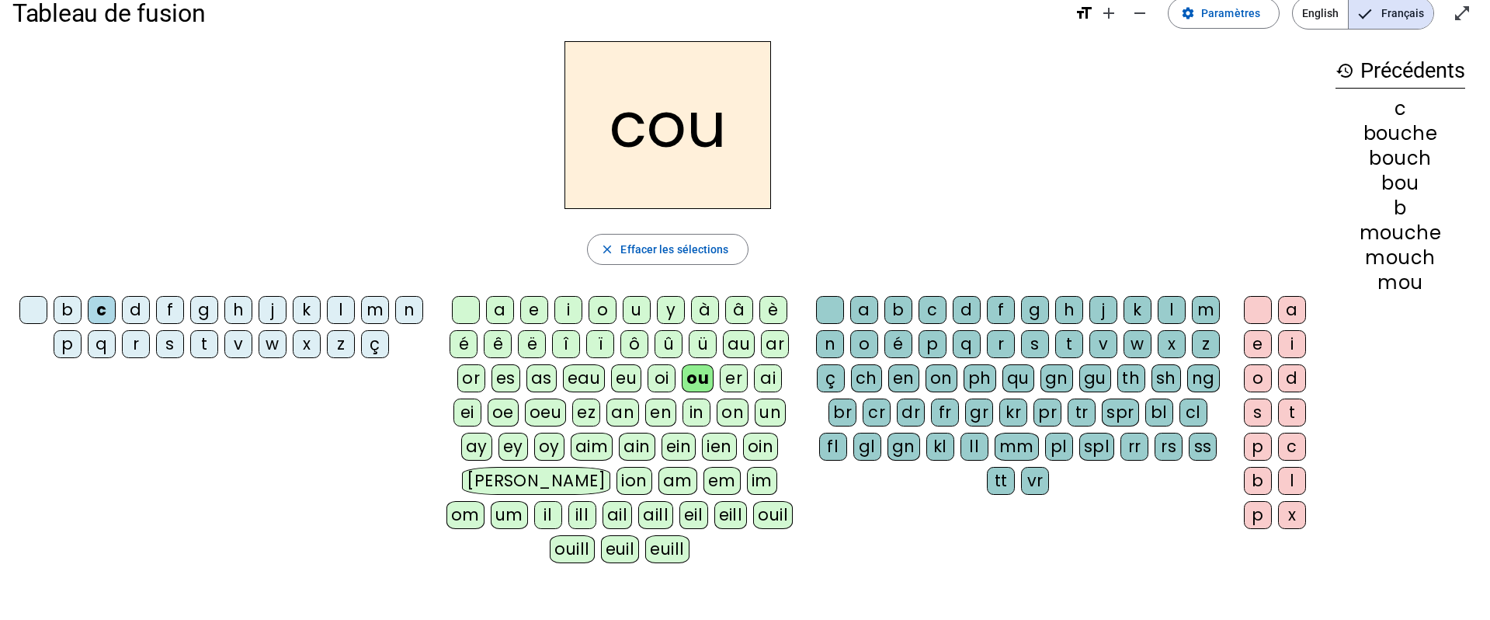
drag, startPoint x: 867, startPoint y: 378, endPoint x: 1006, endPoint y: 408, distance: 142.1
click at [867, 378] on div "ch" at bounding box center [866, 378] width 31 height 28
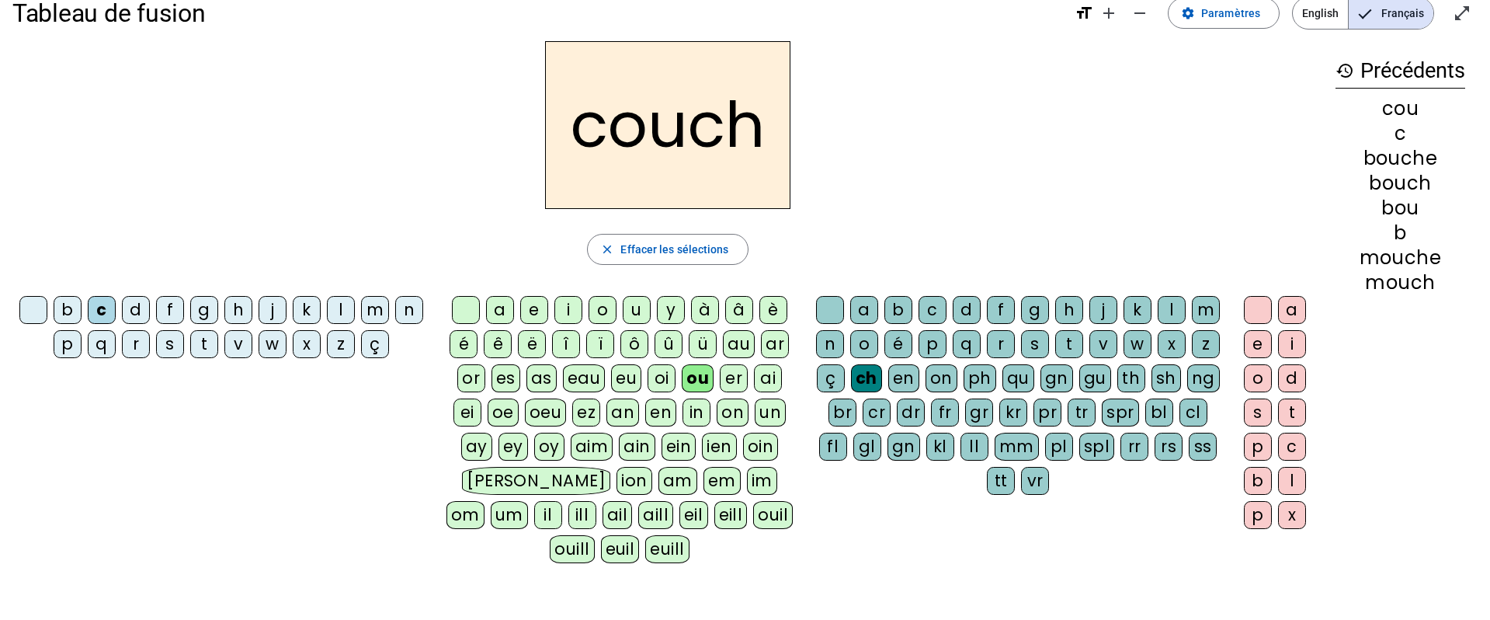
click at [1261, 349] on div "e" at bounding box center [1258, 344] width 28 height 28
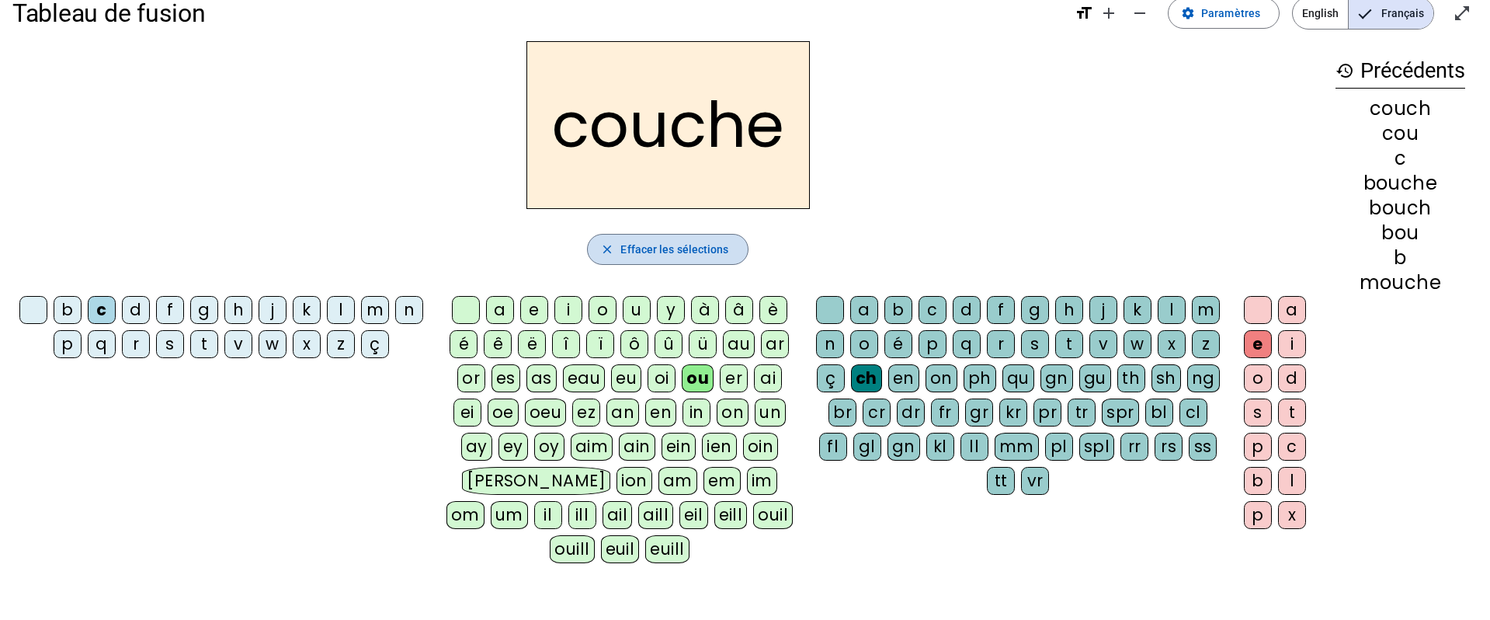
click at [676, 249] on span "Effacer les sélections" at bounding box center [674, 249] width 108 height 19
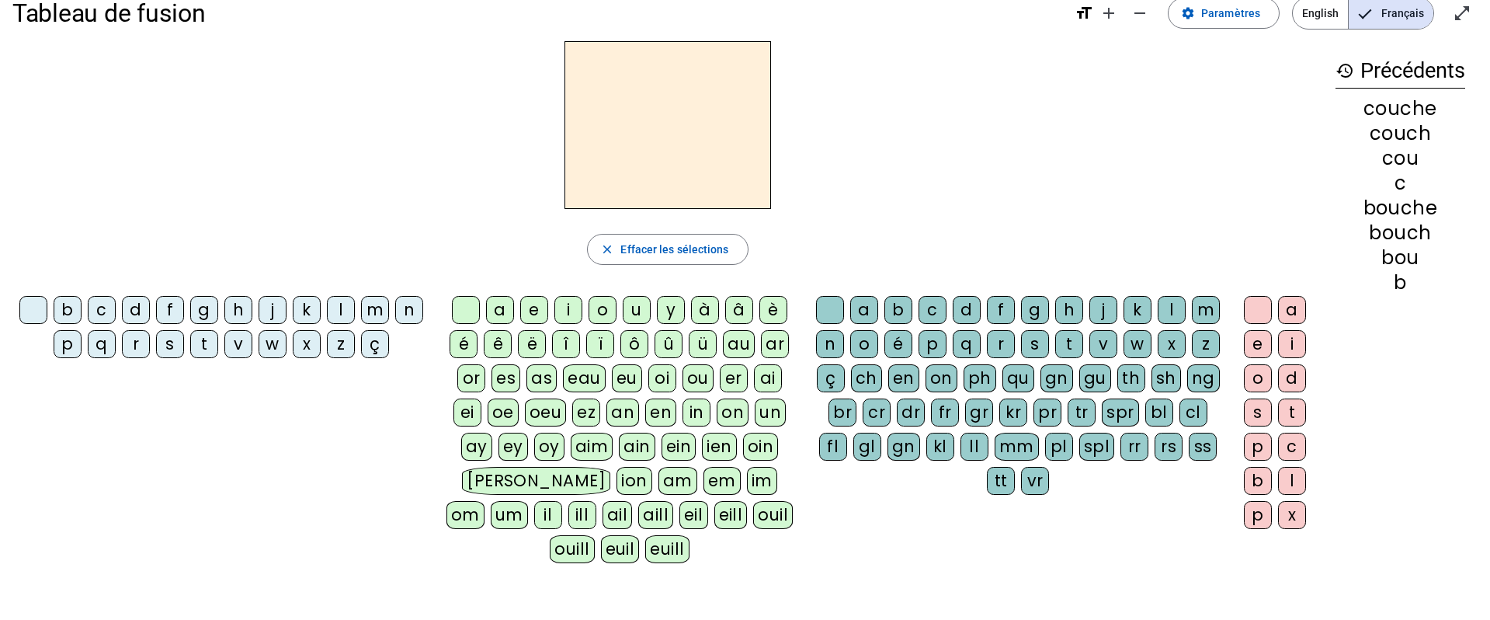
click at [97, 312] on div "c" at bounding box center [102, 310] width 28 height 28
click at [595, 311] on div "o" at bounding box center [603, 310] width 28 height 28
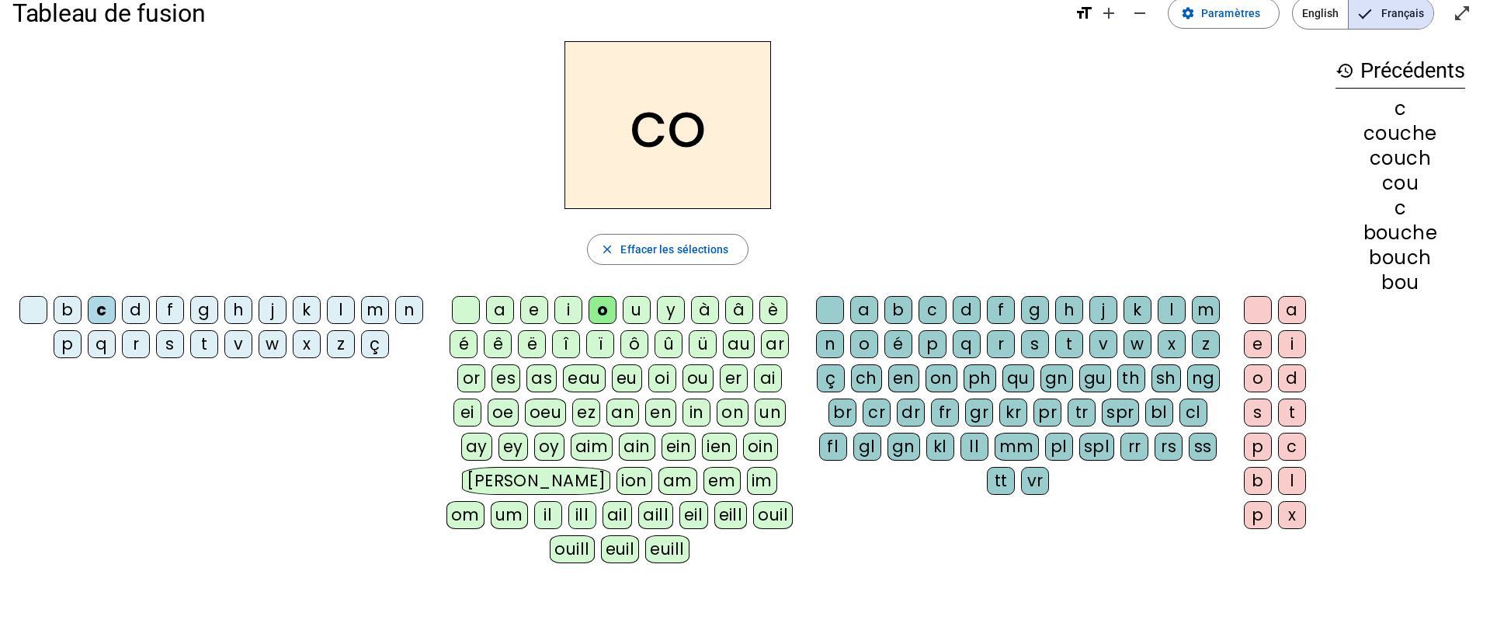
drag, startPoint x: 871, startPoint y: 378, endPoint x: 894, endPoint y: 377, distance: 22.5
click at [872, 378] on div "ch" at bounding box center [866, 378] width 31 height 28
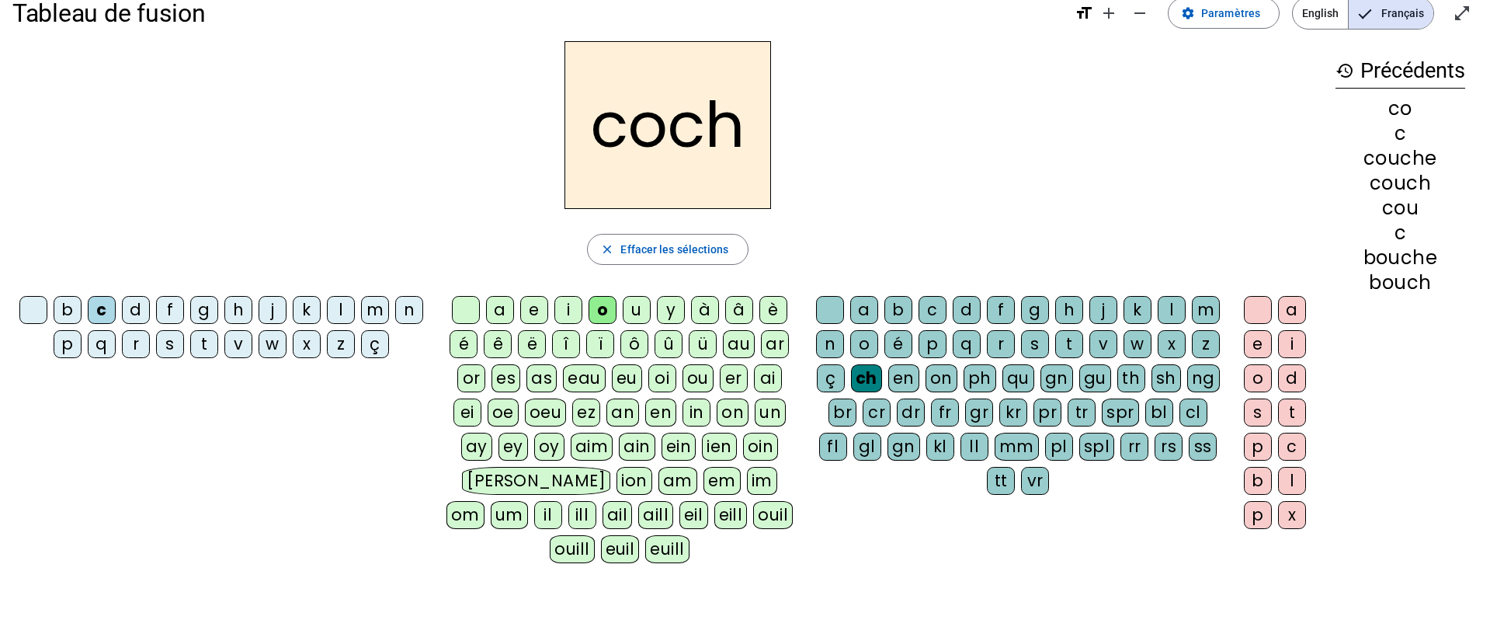
click at [1254, 343] on div "e" at bounding box center [1258, 344] width 28 height 28
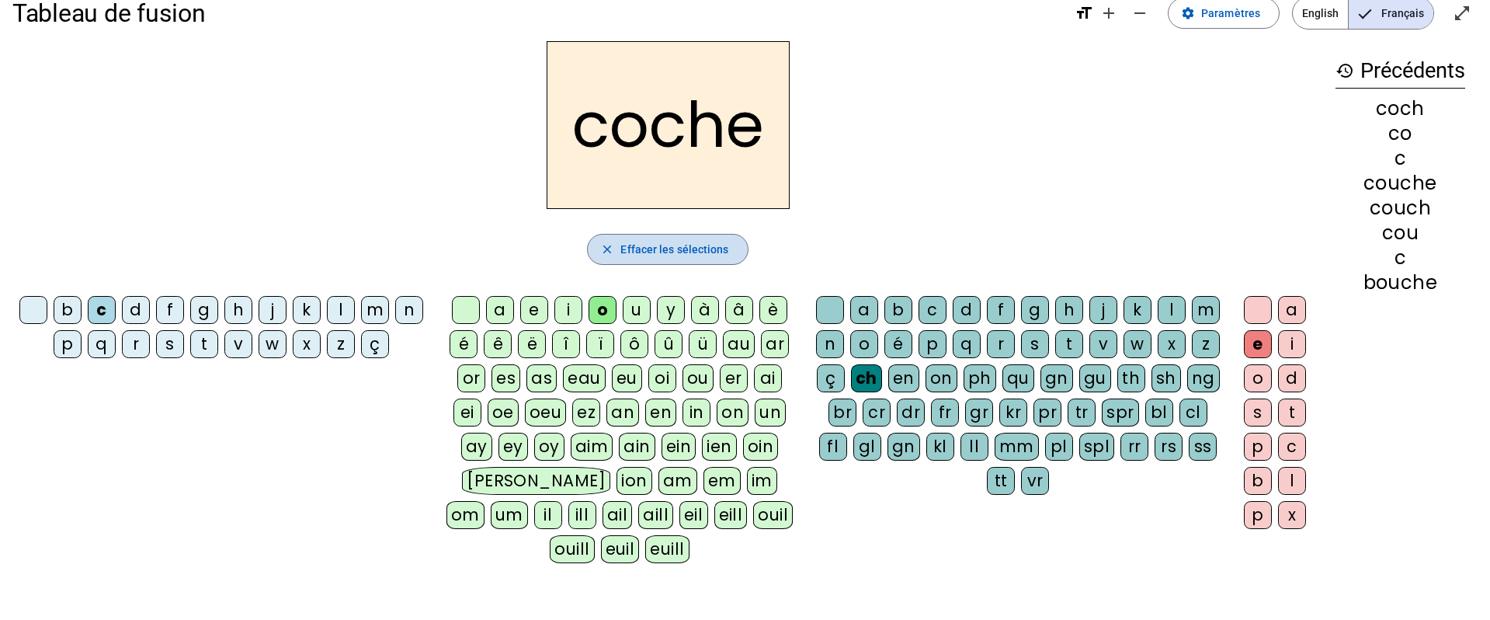
click at [664, 252] on span "Effacer les sélections" at bounding box center [674, 249] width 108 height 19
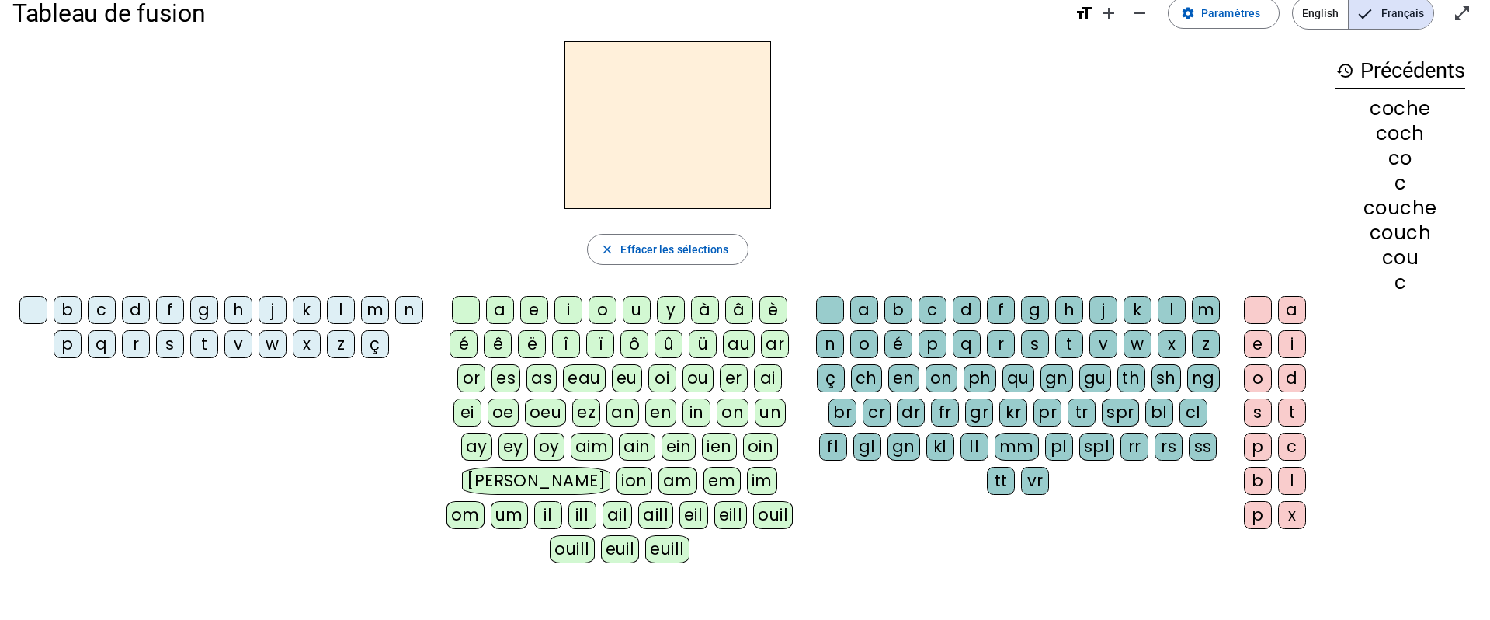
click at [99, 312] on div "c" at bounding box center [102, 310] width 28 height 28
click at [498, 312] on div "a" at bounding box center [500, 310] width 28 height 28
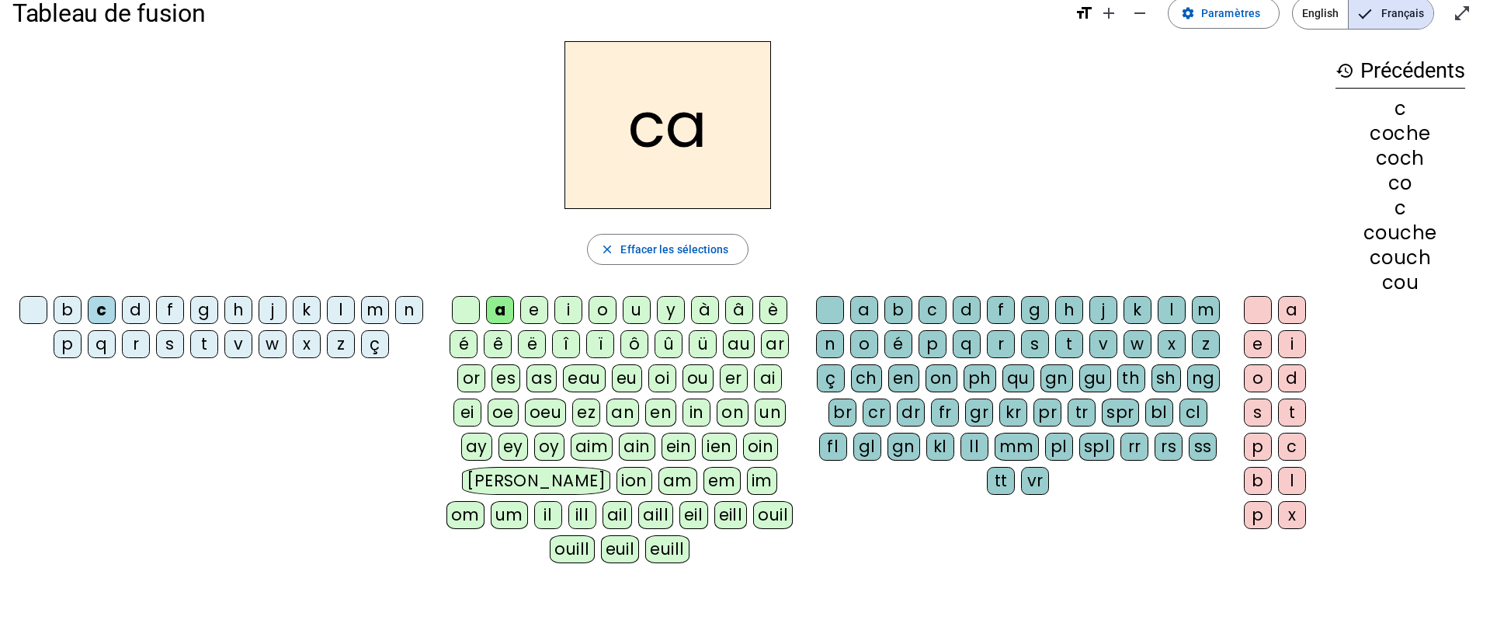
drag, startPoint x: 868, startPoint y: 378, endPoint x: 1000, endPoint y: 370, distance: 132.3
click at [871, 379] on div "ch" at bounding box center [866, 378] width 31 height 28
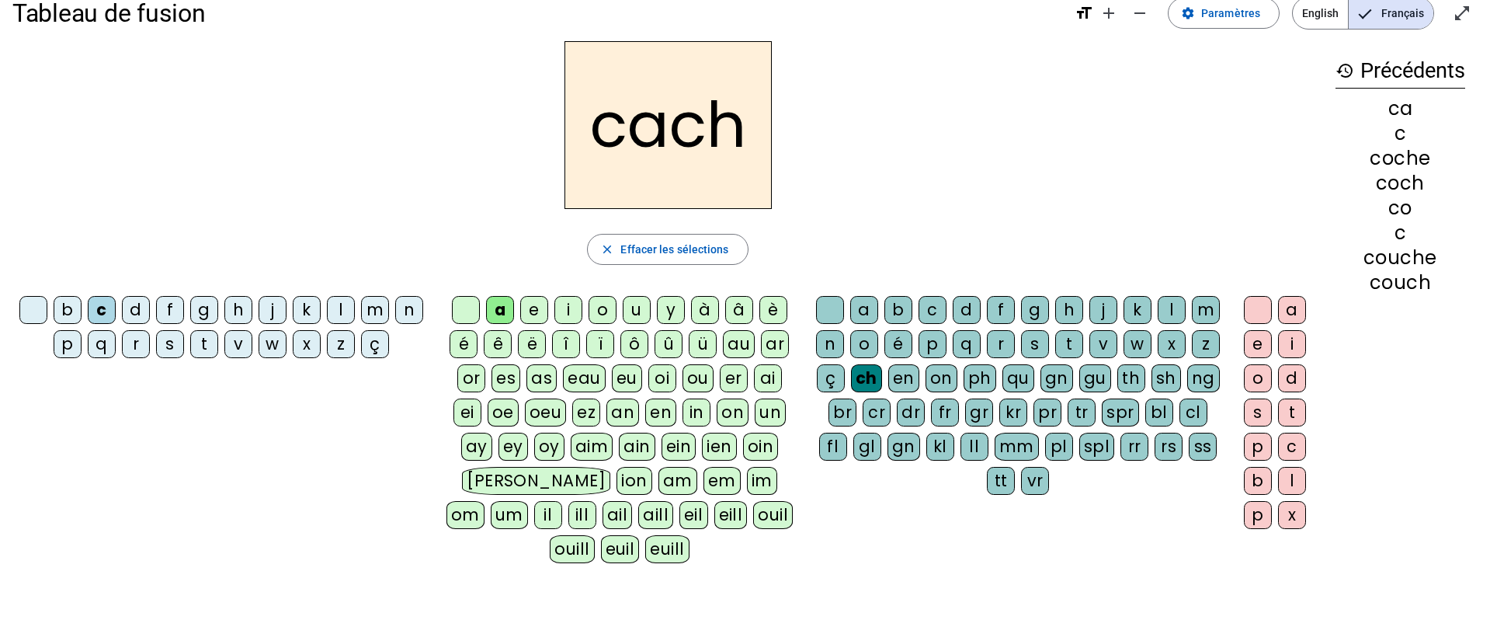
click at [1255, 340] on div "e" at bounding box center [1258, 344] width 28 height 28
